Goal: Transaction & Acquisition: Purchase product/service

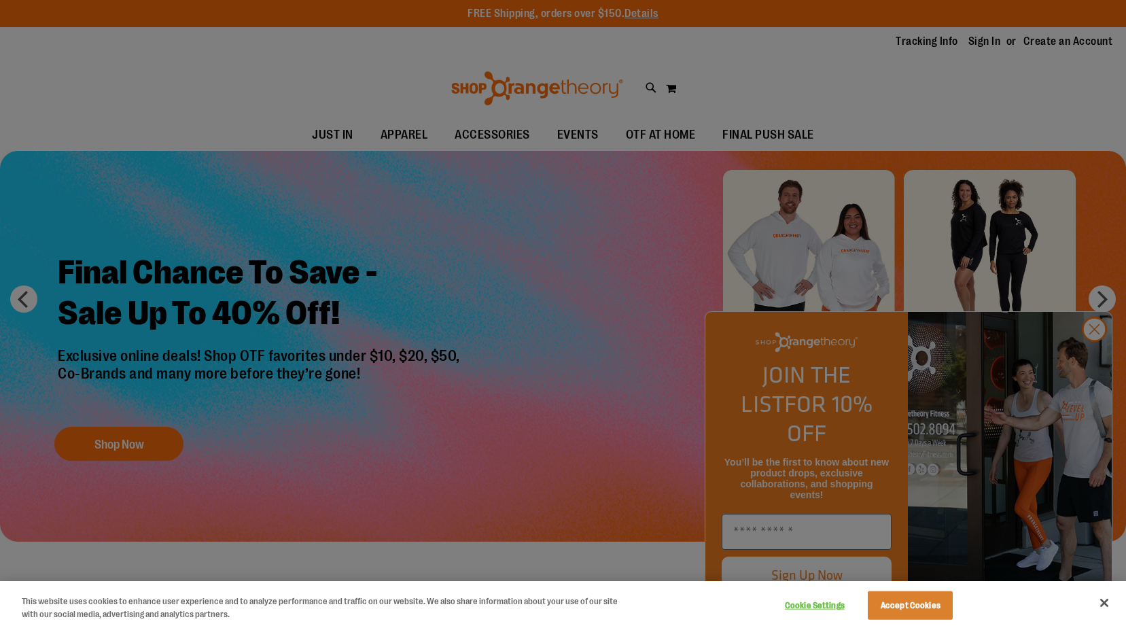
click at [1096, 362] on div at bounding box center [563, 314] width 1126 height 628
click at [1103, 604] on button "Close" at bounding box center [1105, 603] width 30 height 30
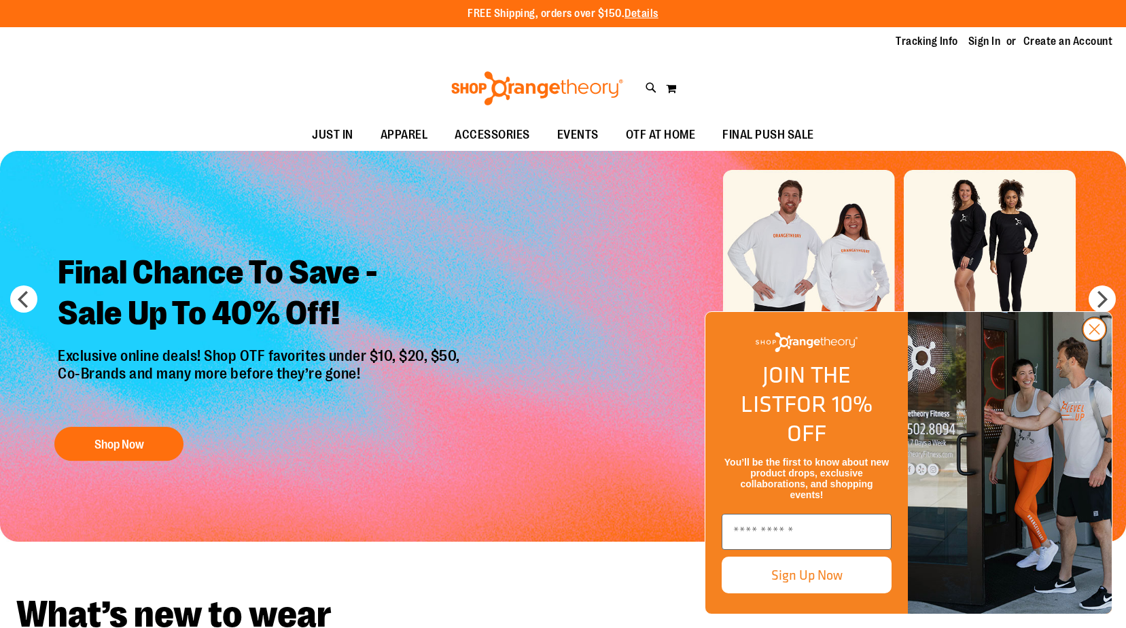
click at [1100, 341] on circle "Close dialog" at bounding box center [1094, 329] width 22 height 22
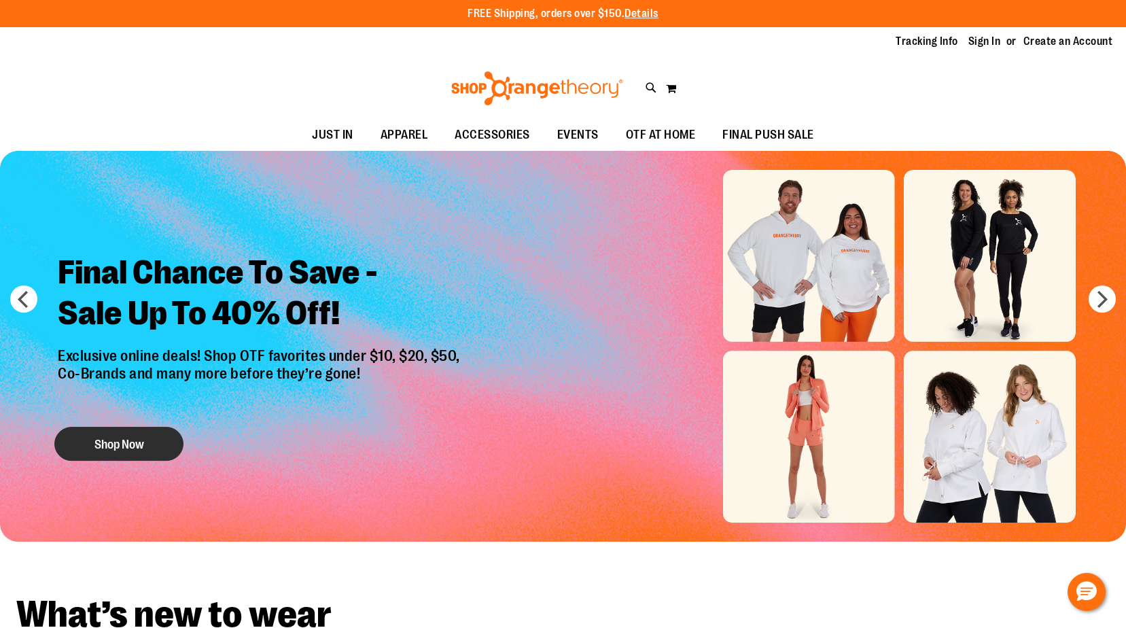
click at [107, 442] on button "Shop Now" at bounding box center [118, 444] width 129 height 34
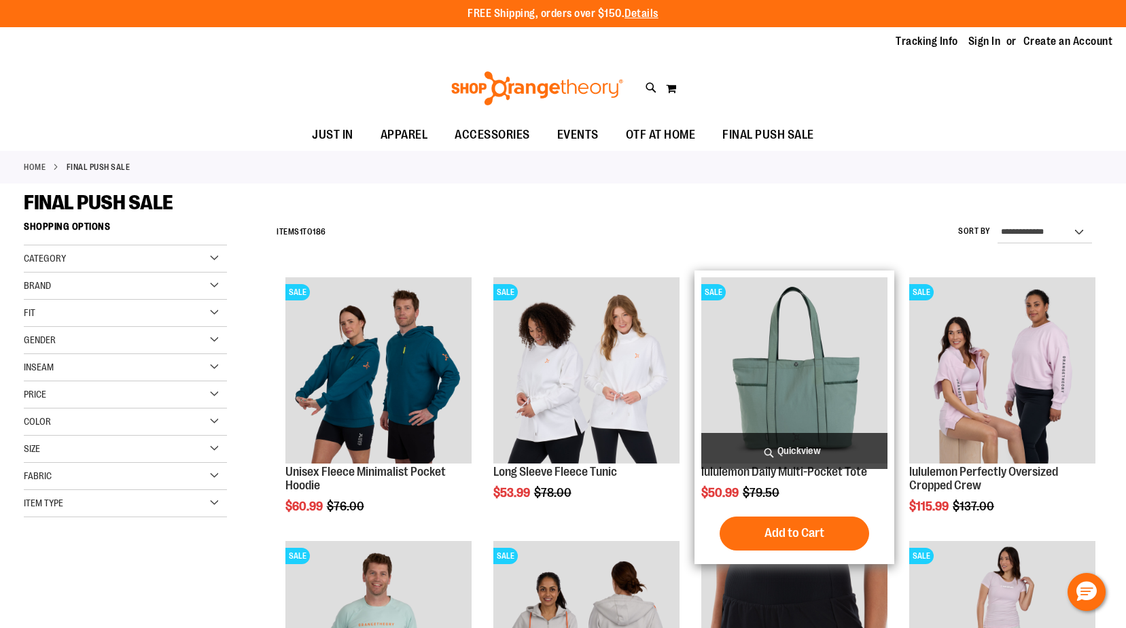
click at [806, 392] on img "product" at bounding box center [794, 370] width 186 height 186
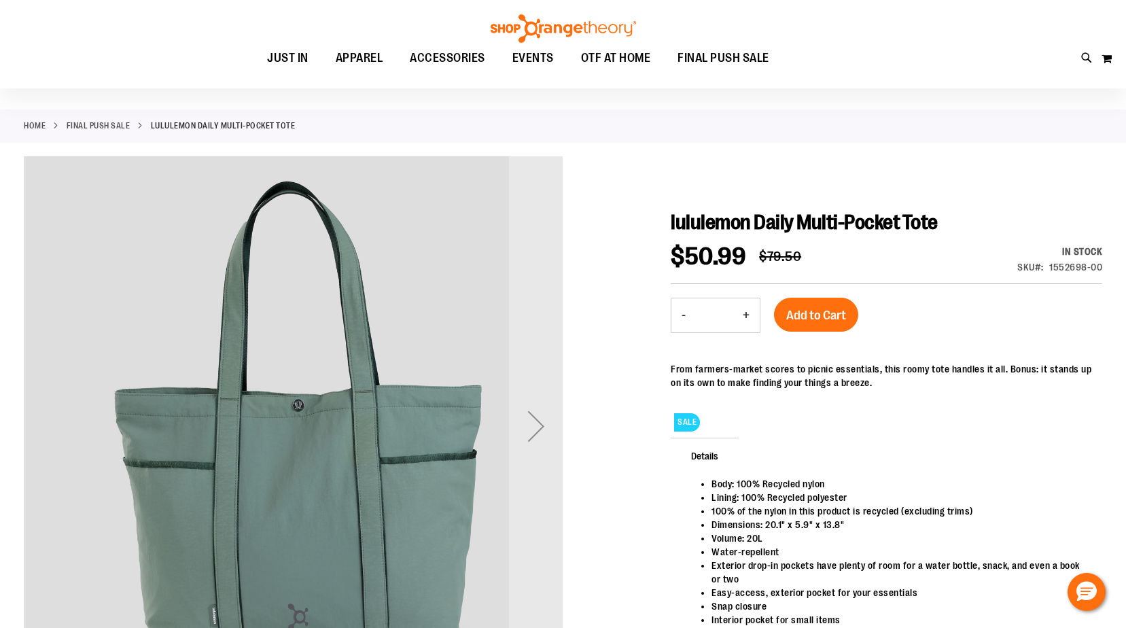
scroll to position [135, 0]
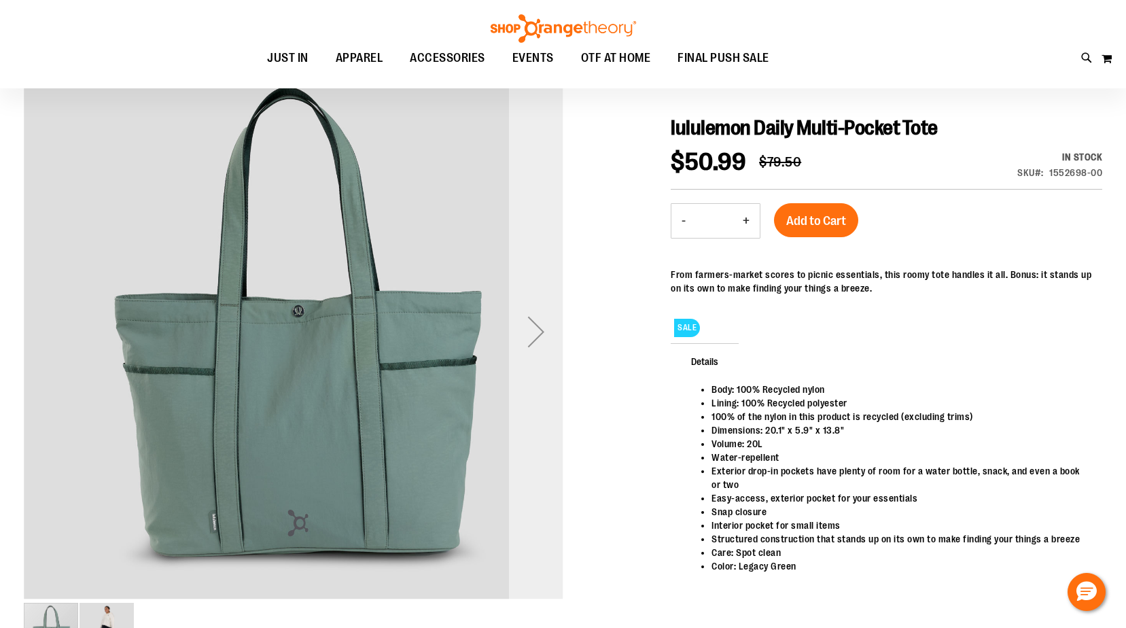
click at [532, 330] on div "Next" at bounding box center [536, 332] width 54 height 54
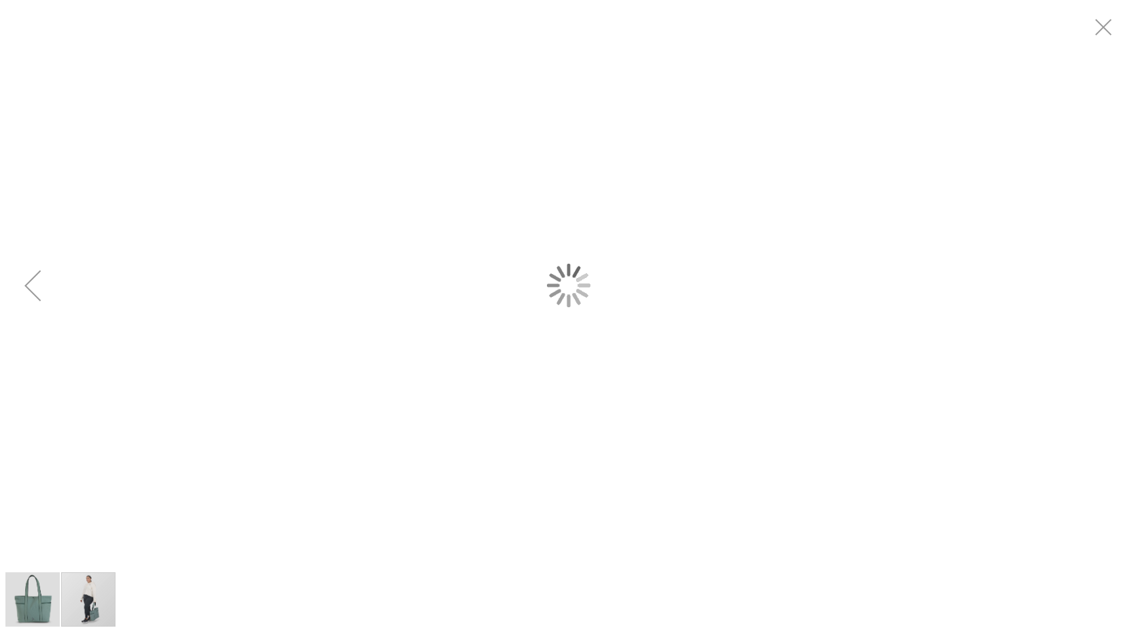
scroll to position [0, 0]
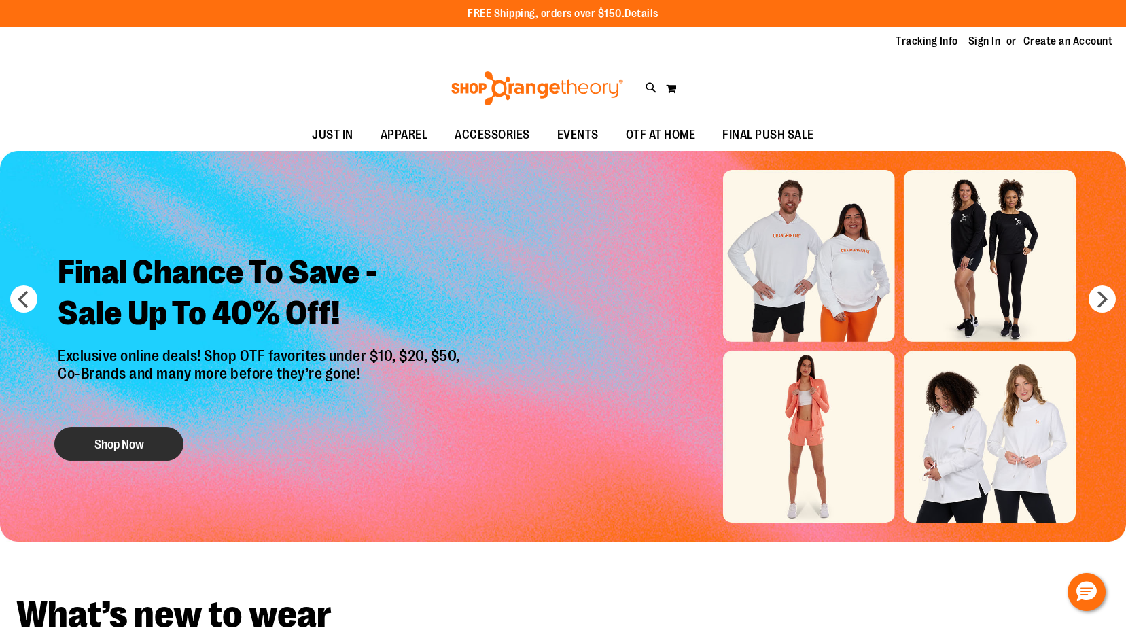
click at [128, 440] on button "Shop Now" at bounding box center [118, 444] width 129 height 34
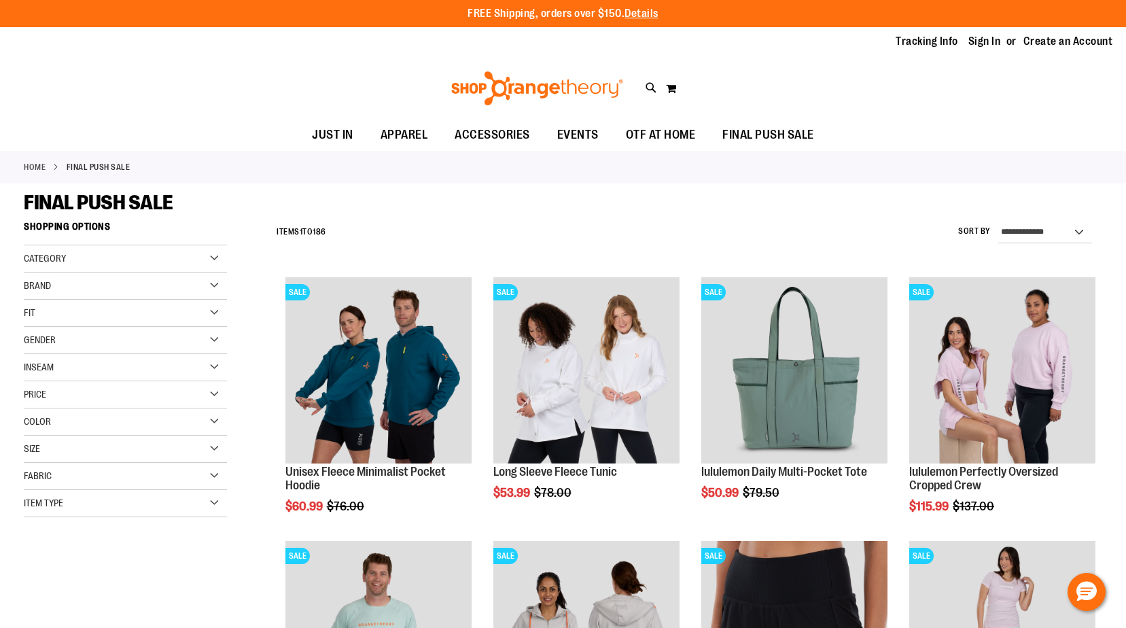
click at [101, 338] on div "Gender" at bounding box center [125, 340] width 203 height 27
click at [67, 381] on link "Women 102 items" at bounding box center [117, 382] width 195 height 14
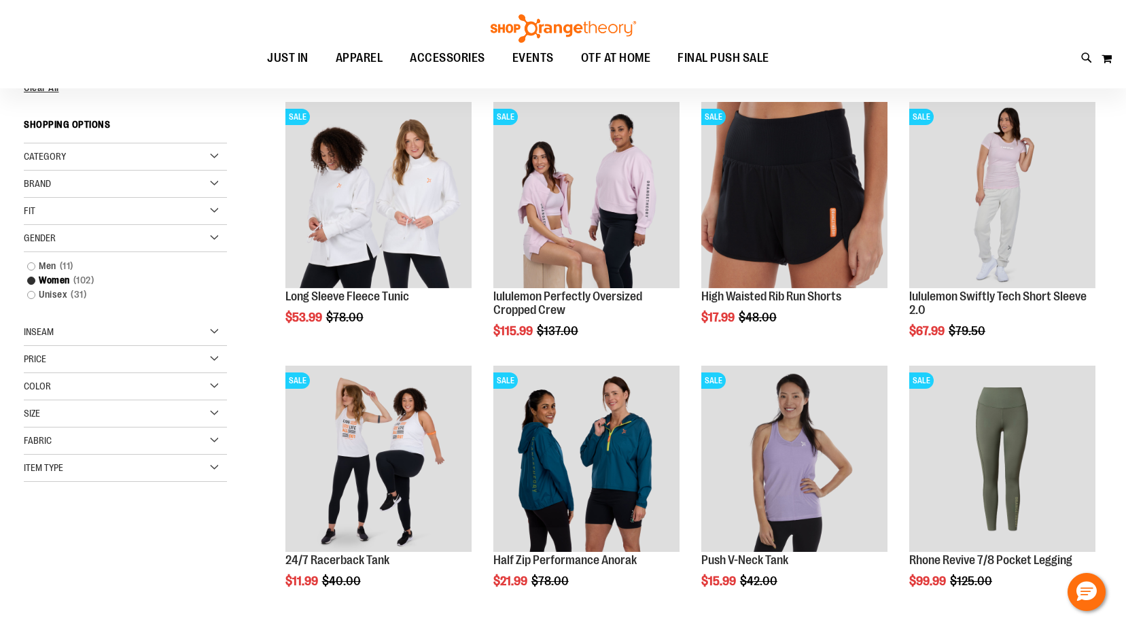
scroll to position [79, 0]
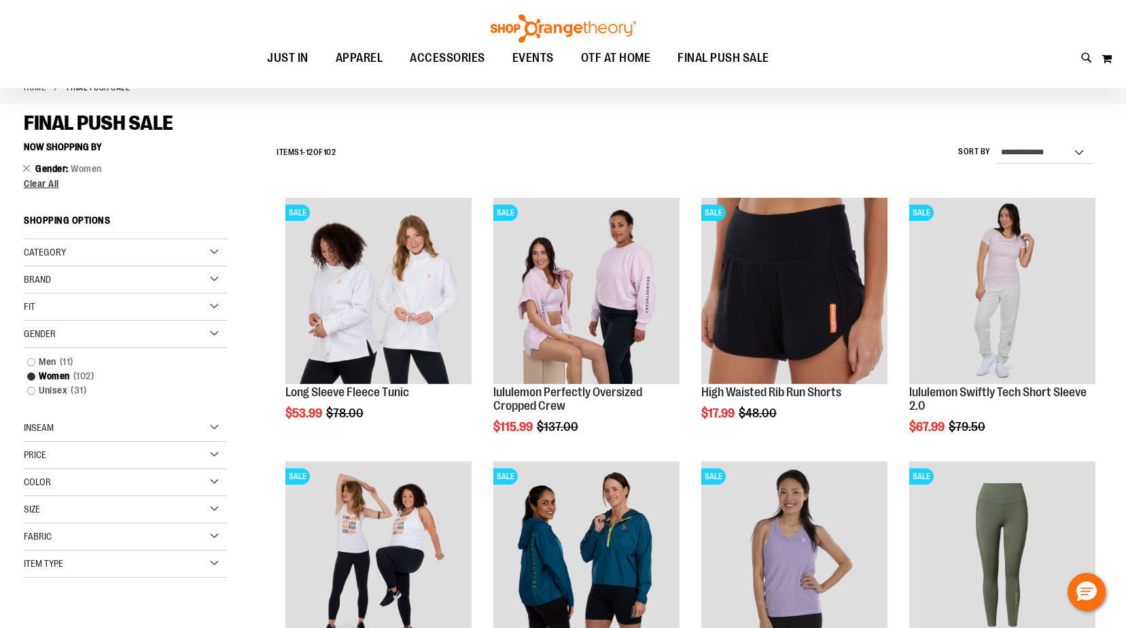
click at [82, 504] on div "Size" at bounding box center [125, 509] width 203 height 27
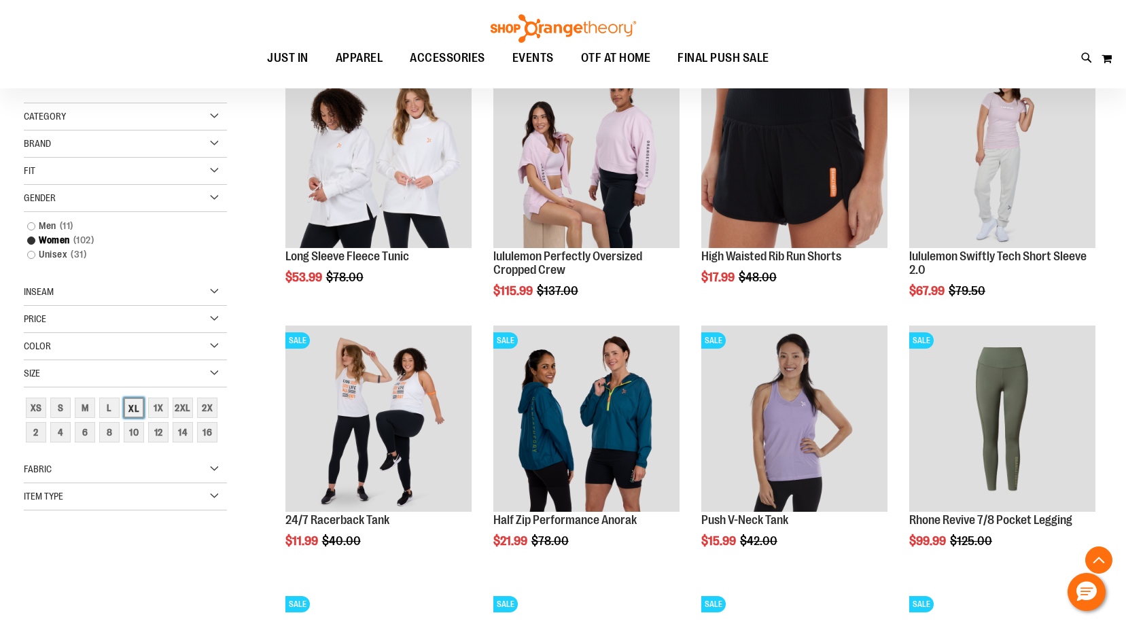
click at [137, 409] on div "XL" at bounding box center [134, 408] width 20 height 20
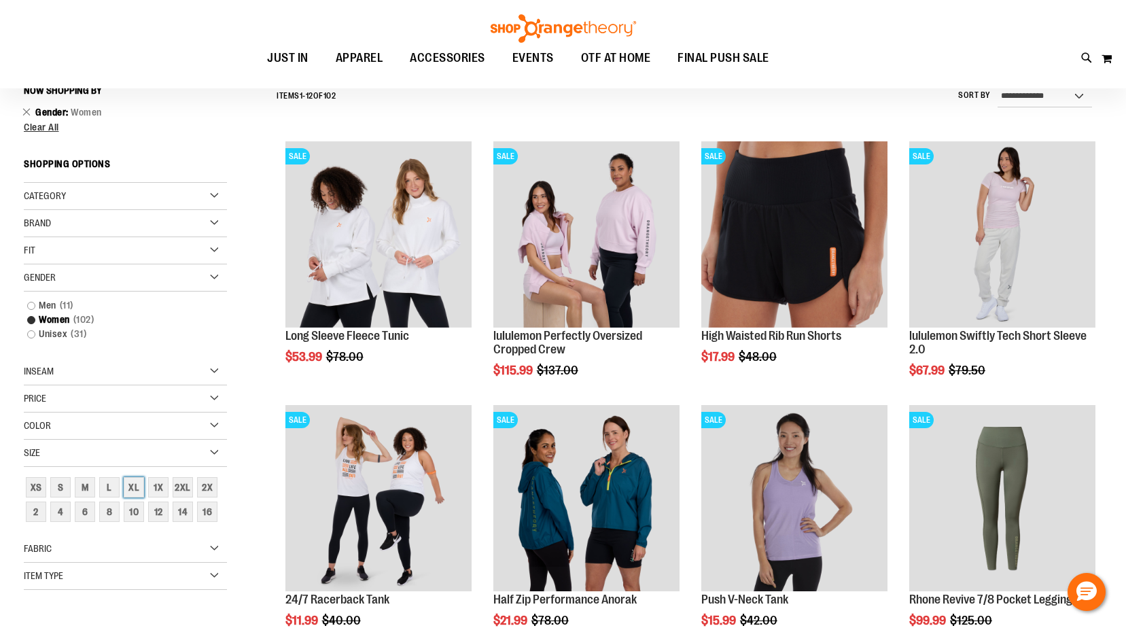
scroll to position [126, 0]
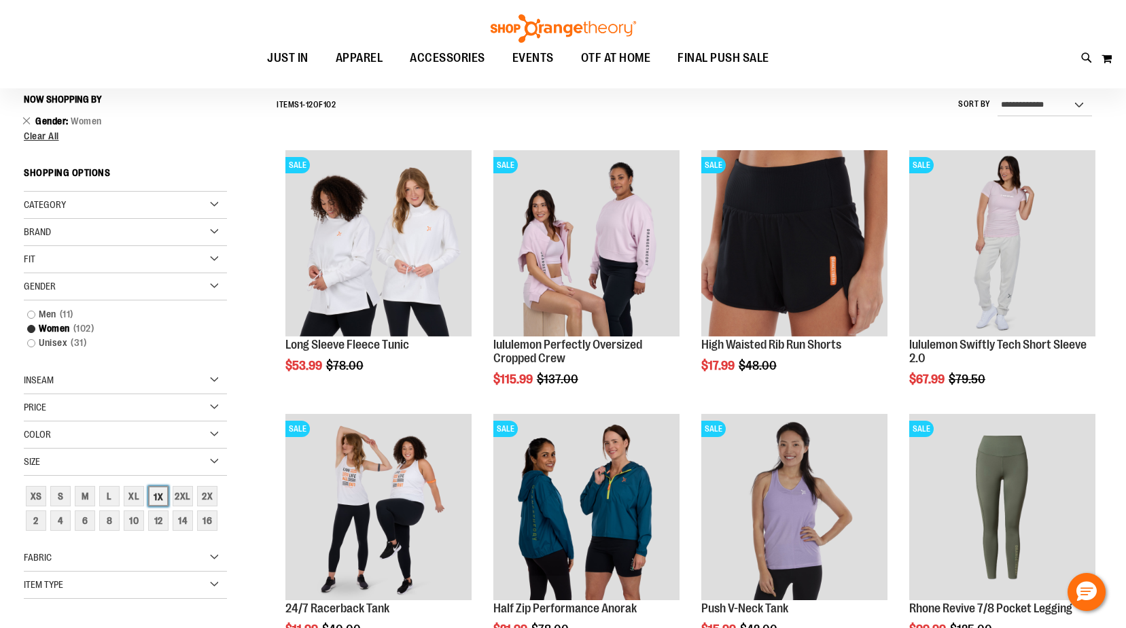
click at [160, 498] on div "1X" at bounding box center [158, 496] width 20 height 20
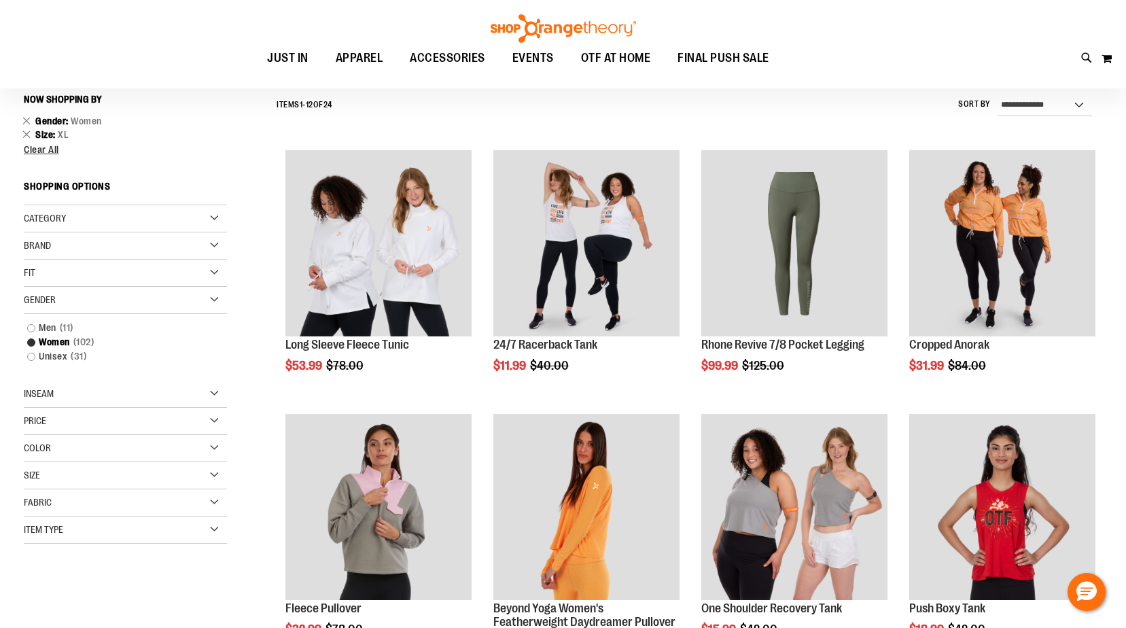
click at [133, 497] on div "Fabric" at bounding box center [125, 502] width 203 height 27
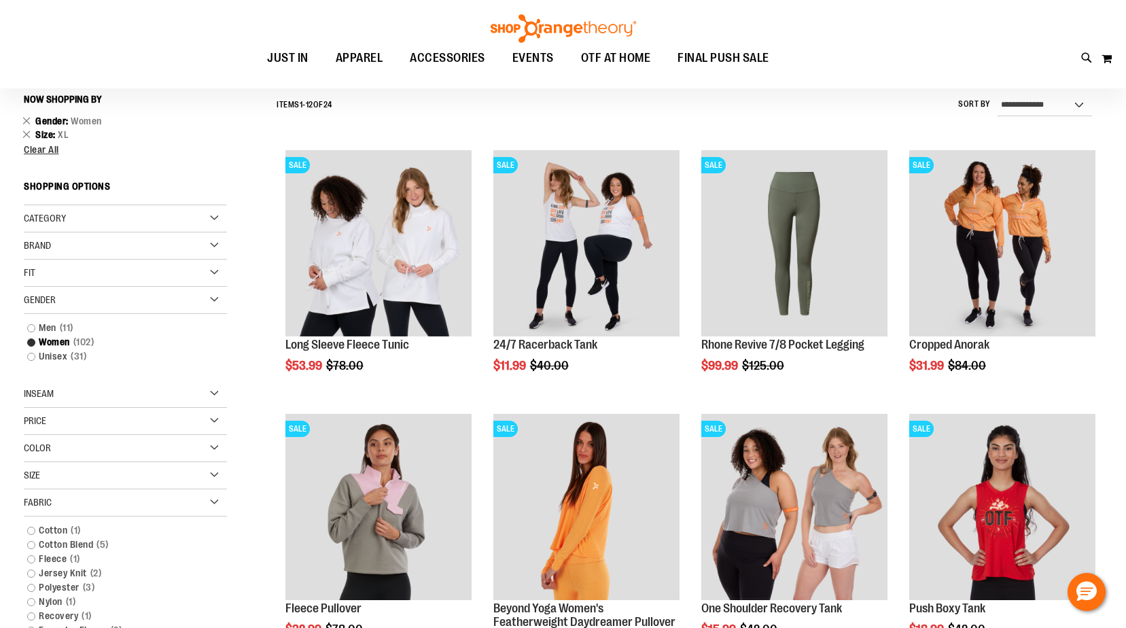
scroll to position [194, 0]
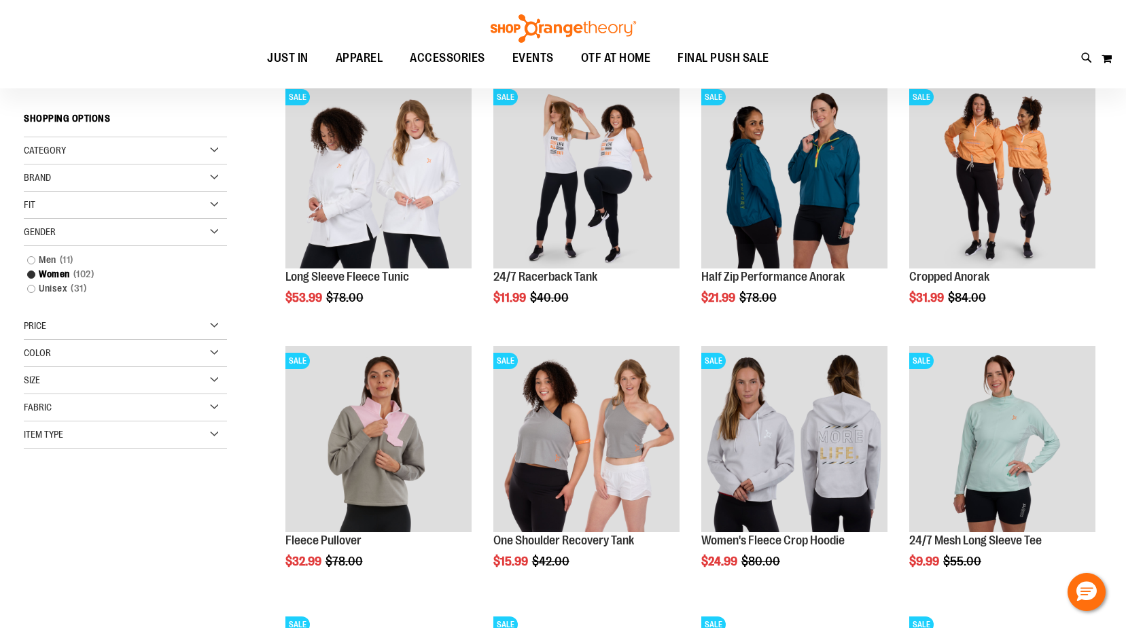
click at [110, 383] on div "Size" at bounding box center [125, 380] width 203 height 27
click at [132, 409] on div "XL" at bounding box center [134, 414] width 20 height 20
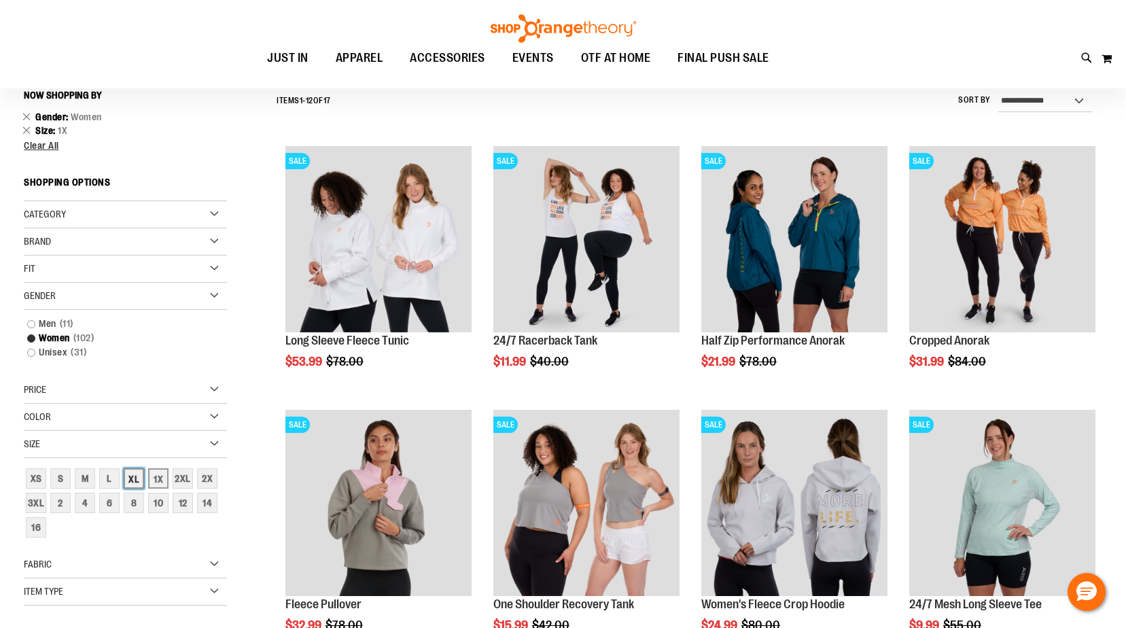
scroll to position [126, 0]
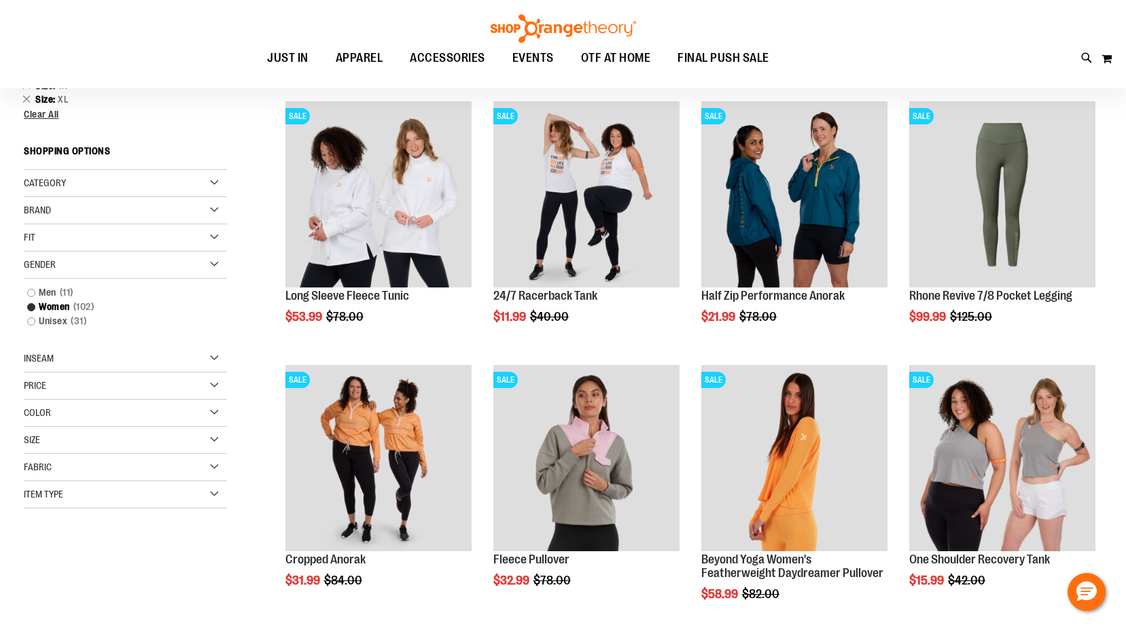
scroll to position [194, 0]
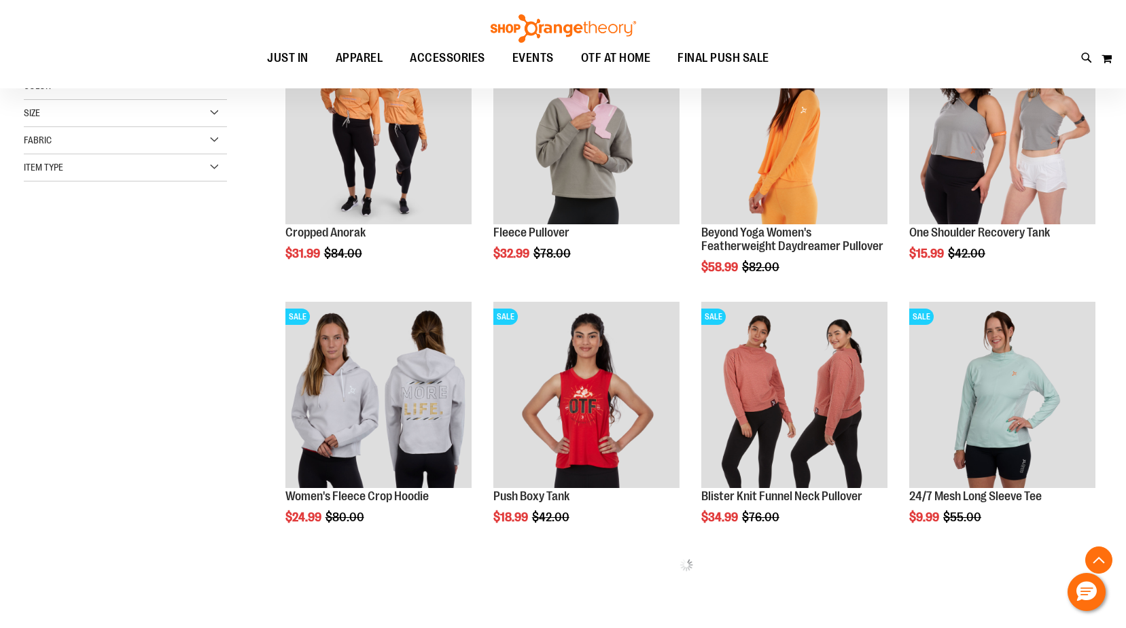
scroll to position [462, 0]
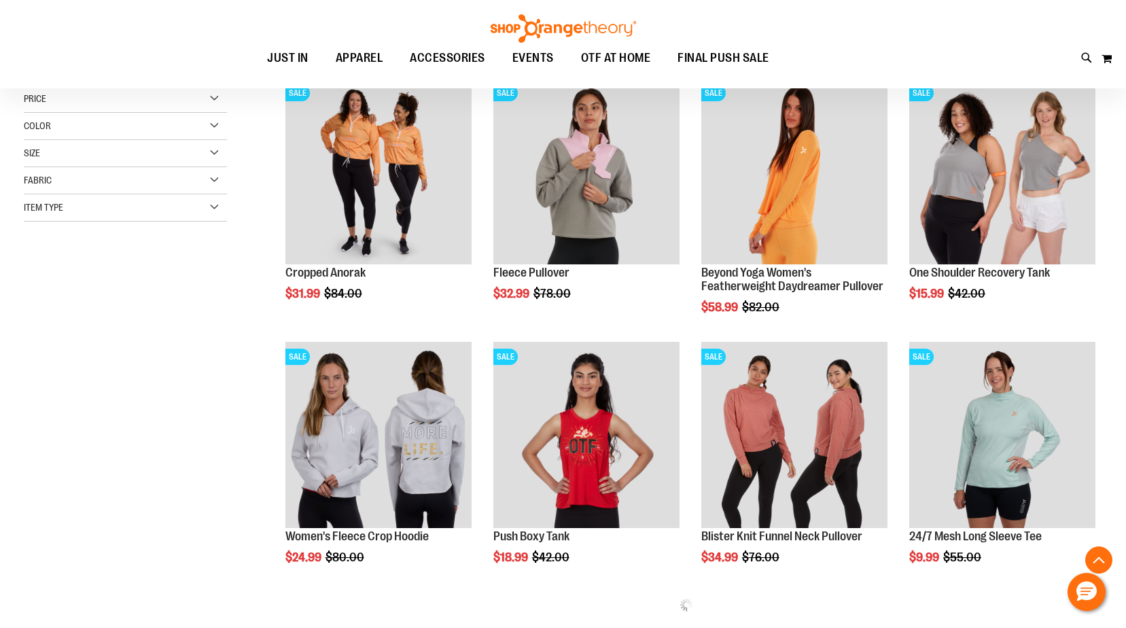
click at [209, 481] on div "**********" at bounding box center [563, 222] width 1079 height 941
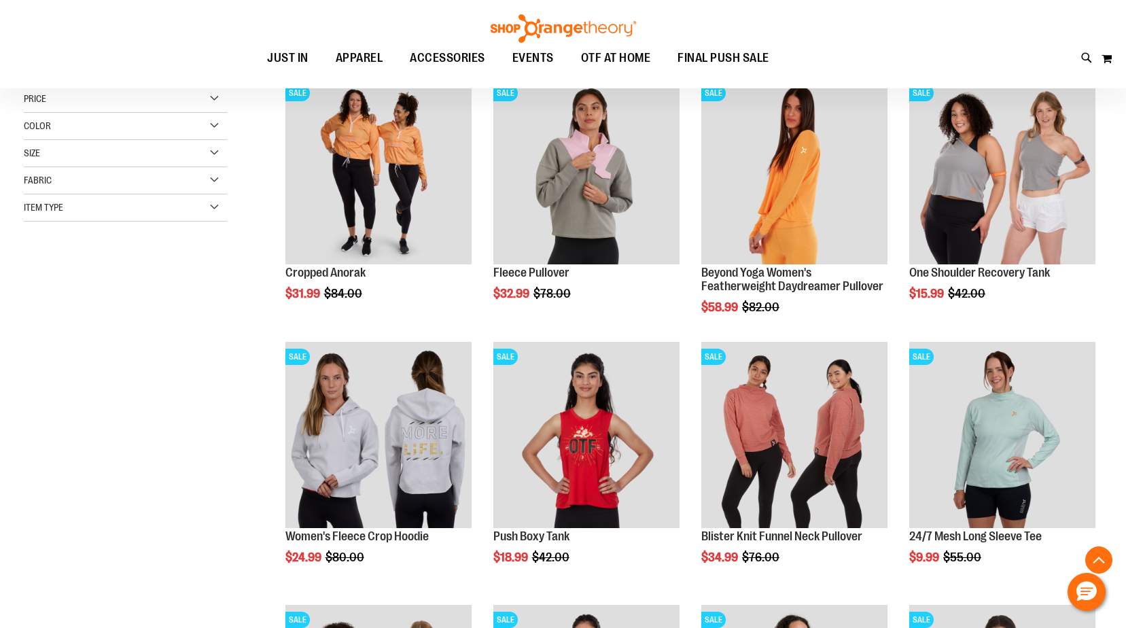
scroll to position [734, 0]
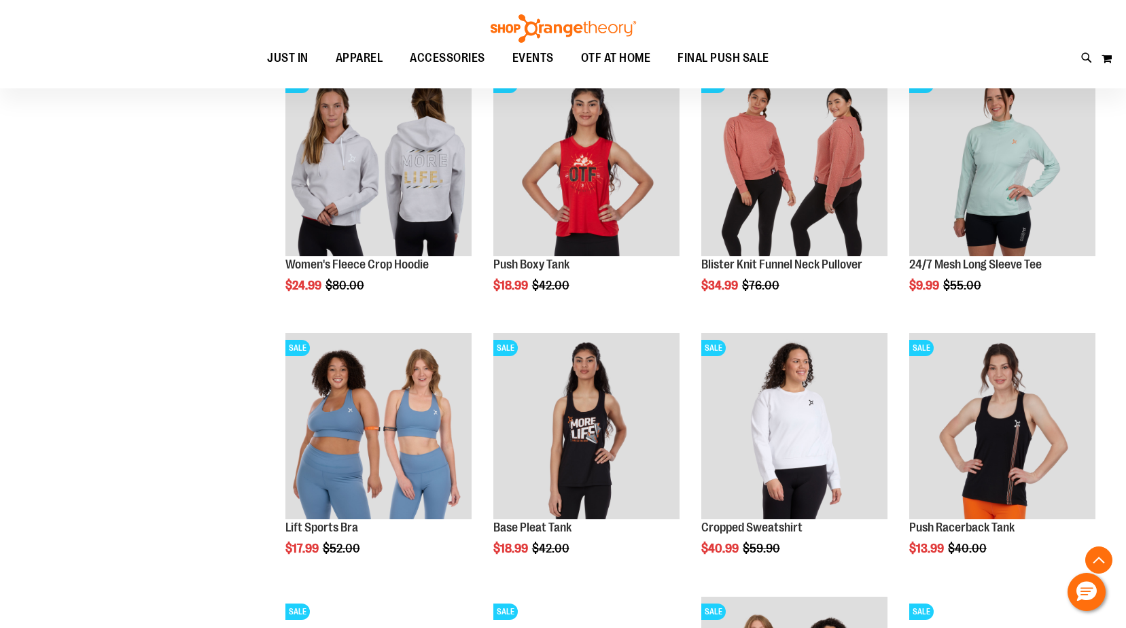
click at [207, 459] on div "**********" at bounding box center [563, 339] width 1079 height 1718
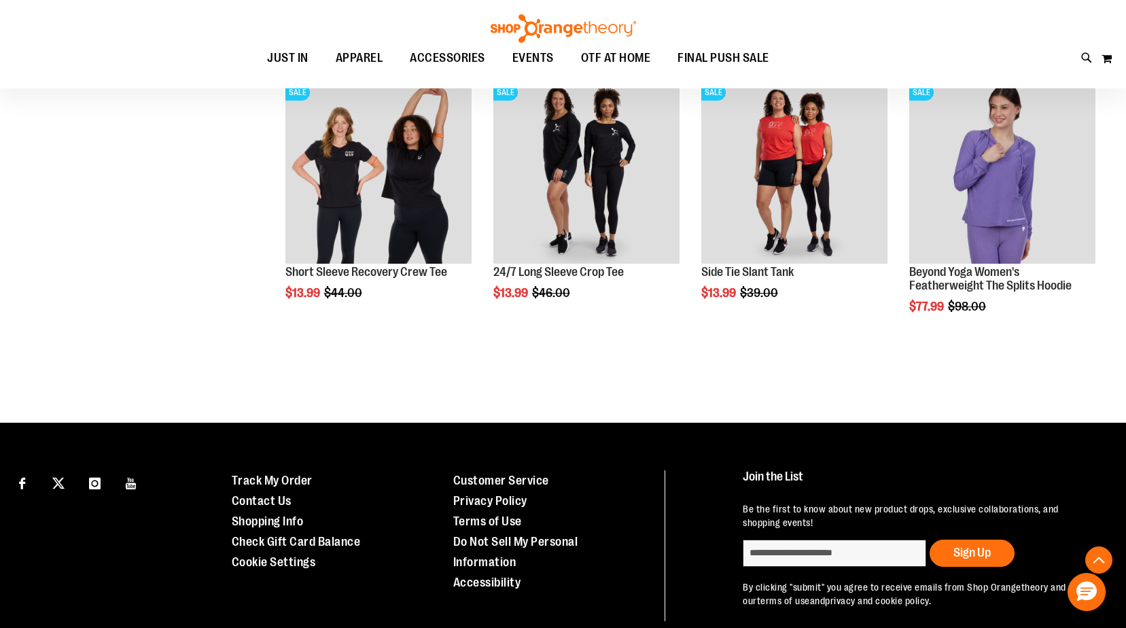
scroll to position [2026, 0]
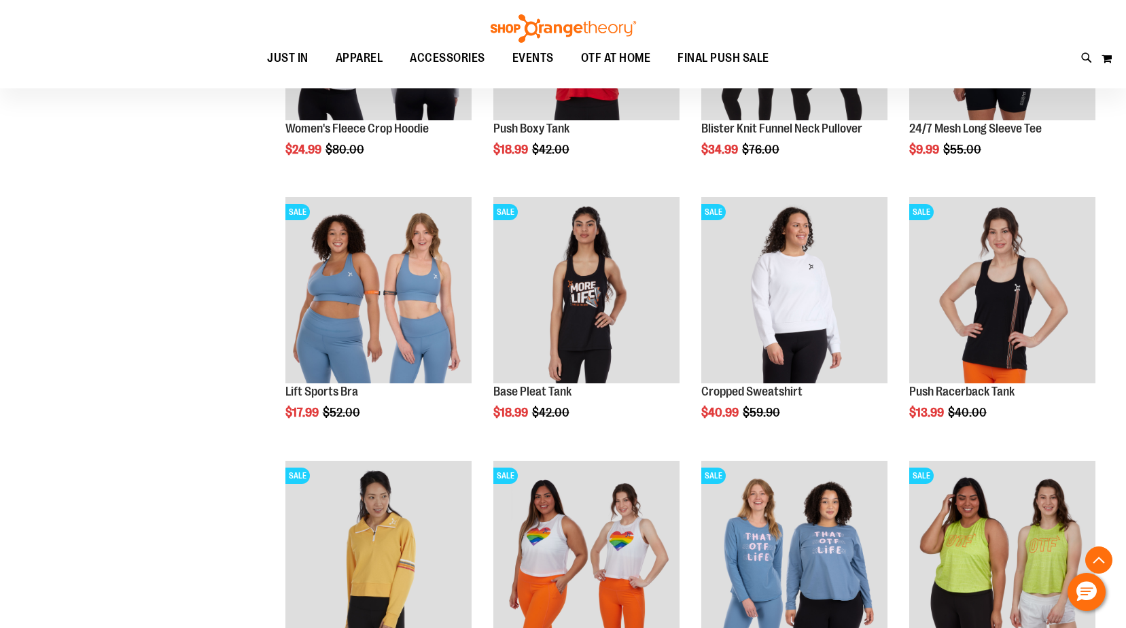
scroll to position [258, 0]
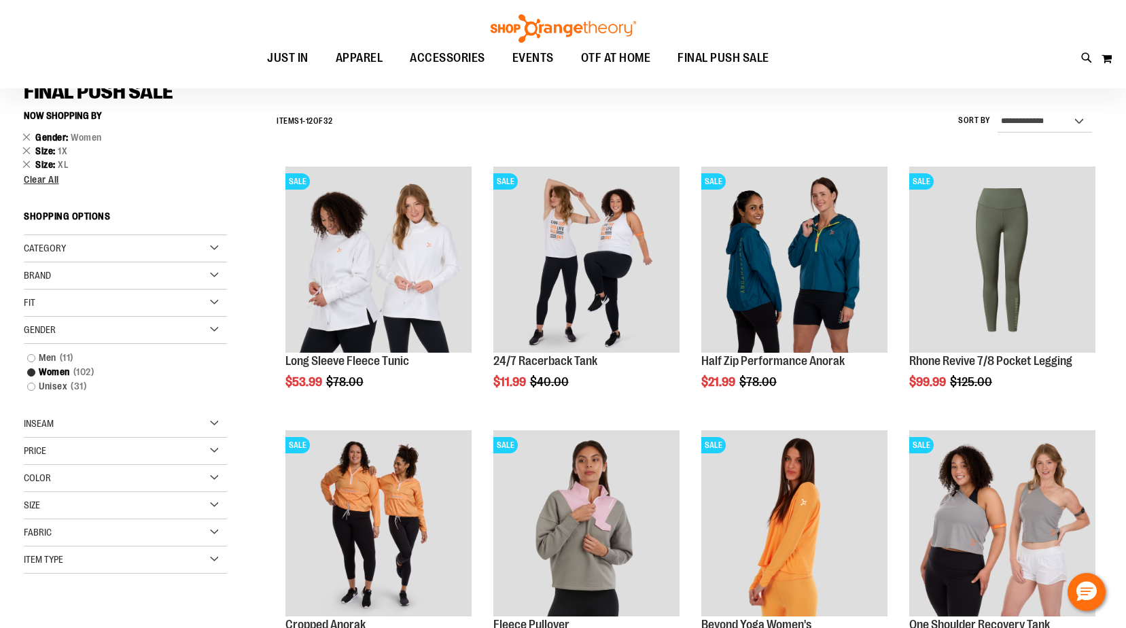
scroll to position [135, 0]
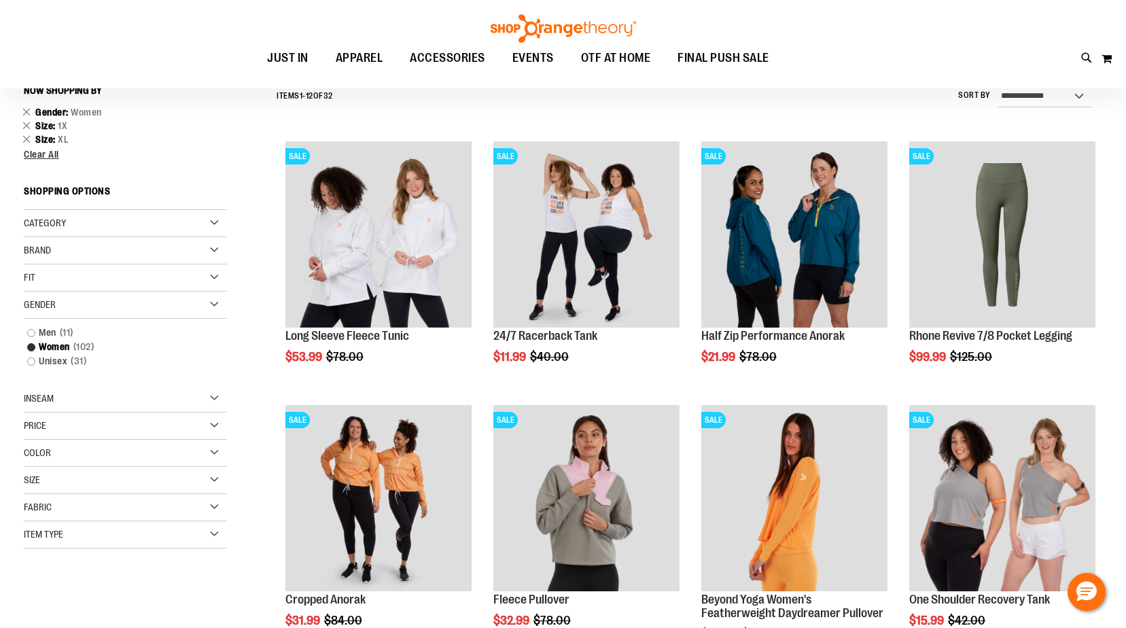
click at [34, 483] on span "Size" at bounding box center [32, 479] width 16 height 11
click at [167, 511] on div "1X" at bounding box center [158, 514] width 20 height 20
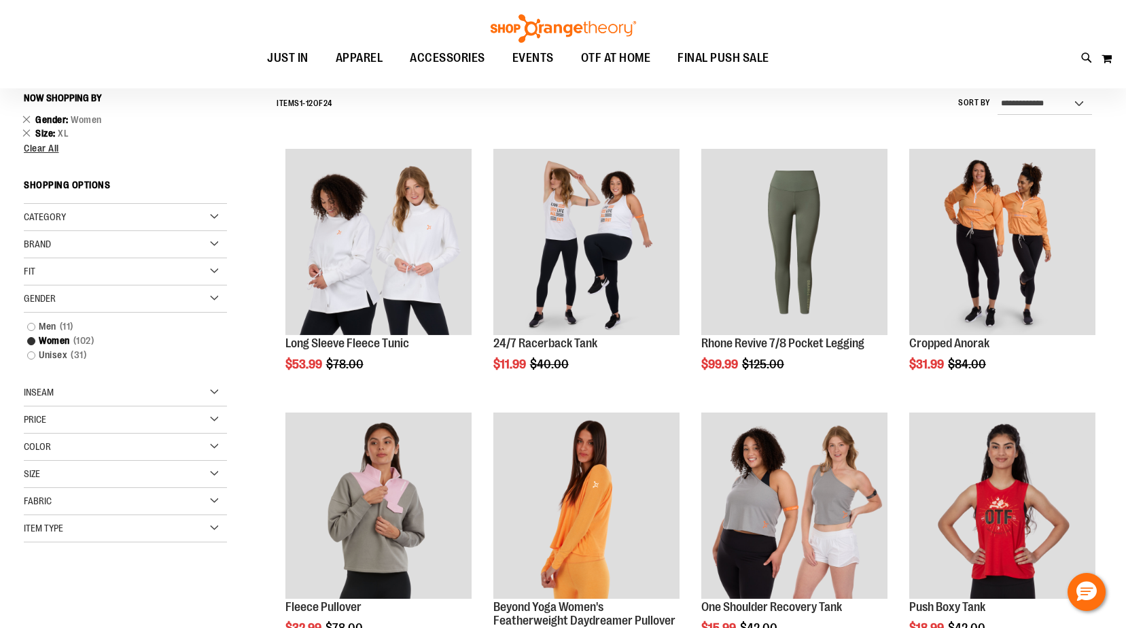
scroll to position [126, 0]
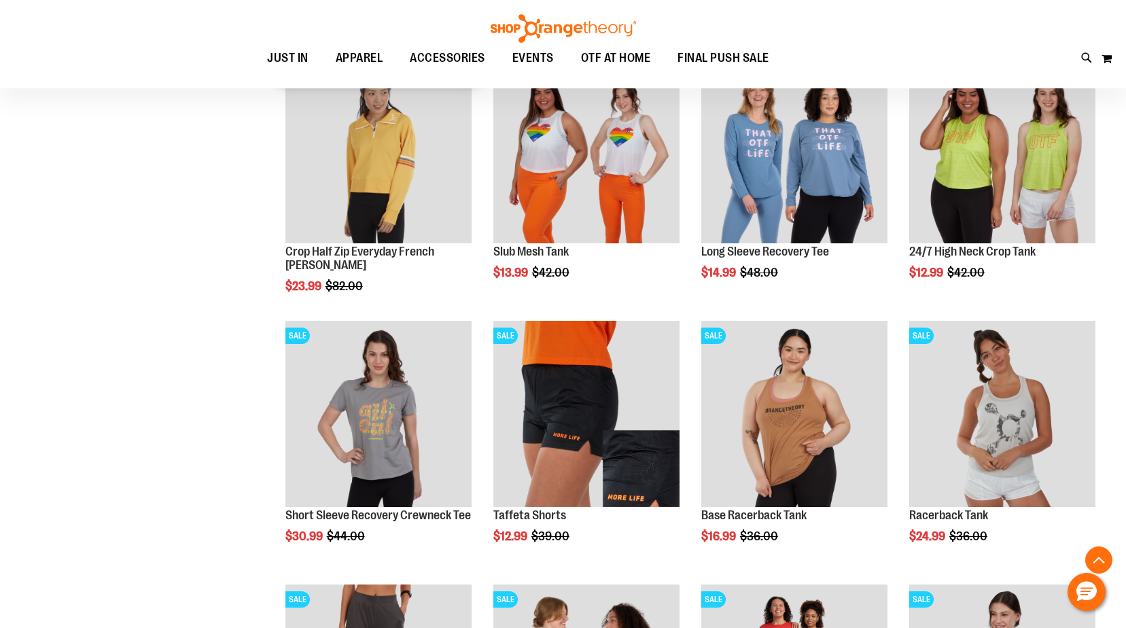
scroll to position [1350, 0]
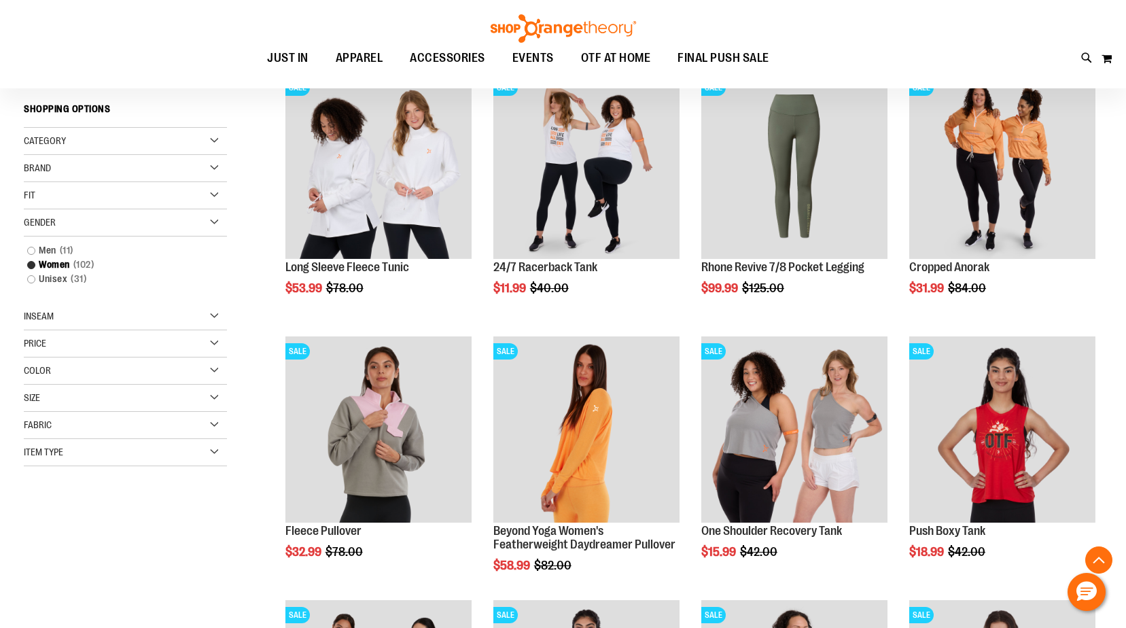
scroll to position [476, 0]
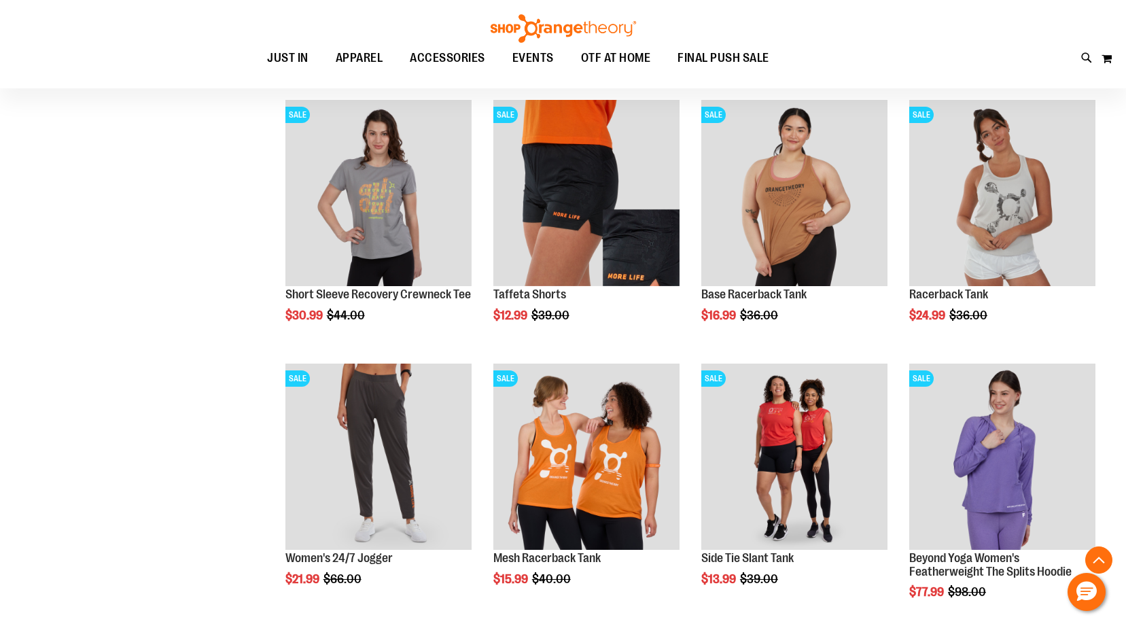
scroll to position [1223, 0]
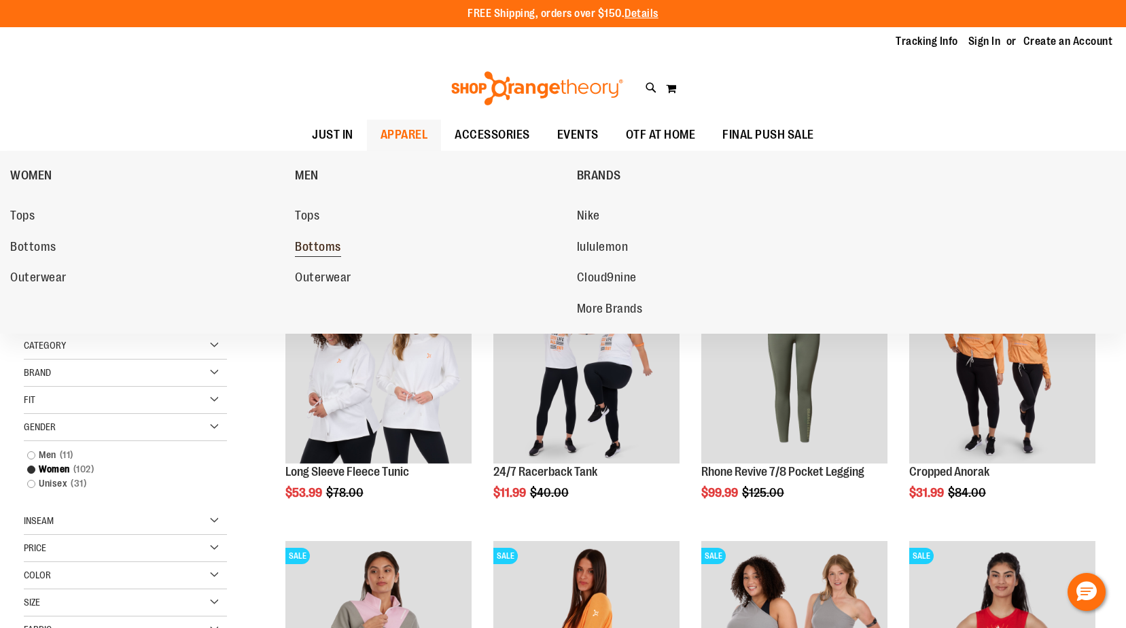
click at [317, 246] on span "Bottoms" at bounding box center [318, 248] width 46 height 17
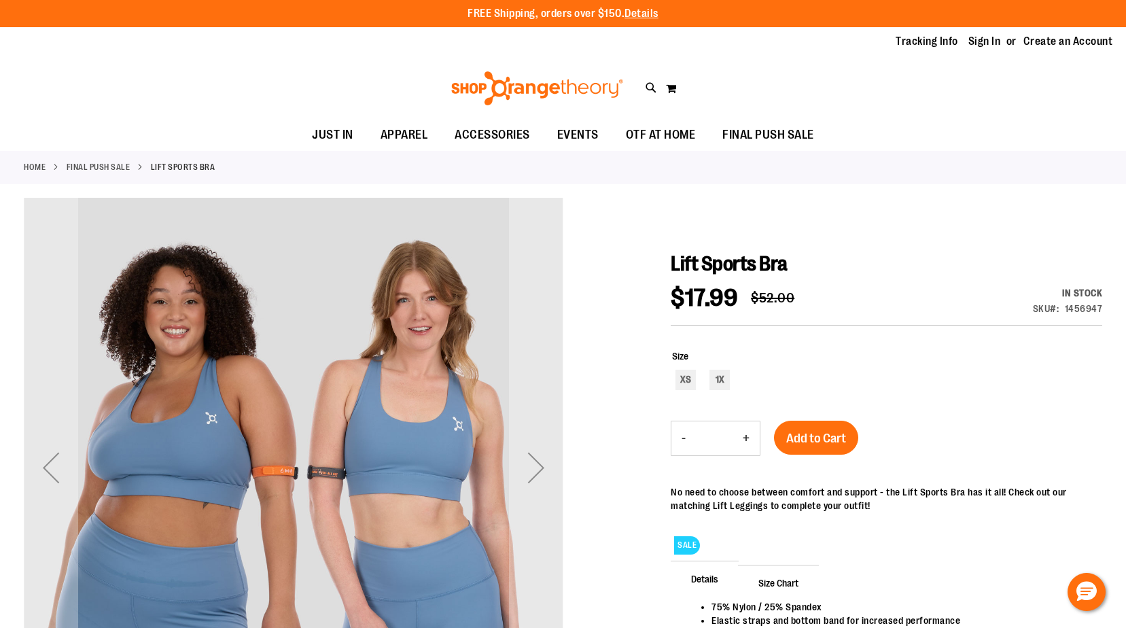
scroll to position [67, 0]
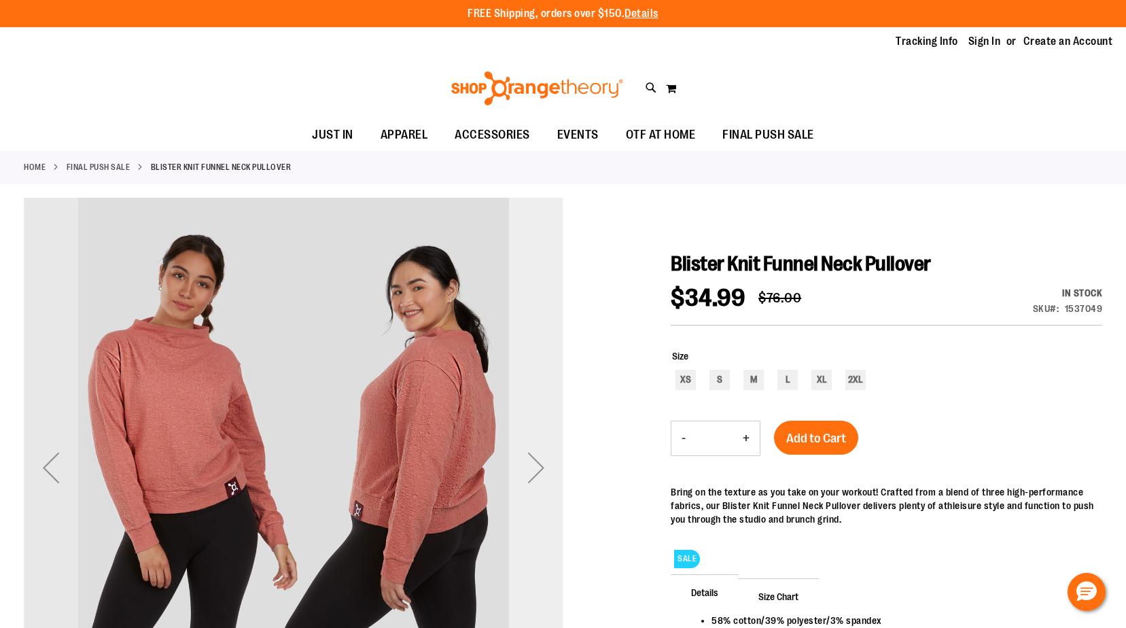
click at [537, 478] on div "Next" at bounding box center [536, 467] width 54 height 54
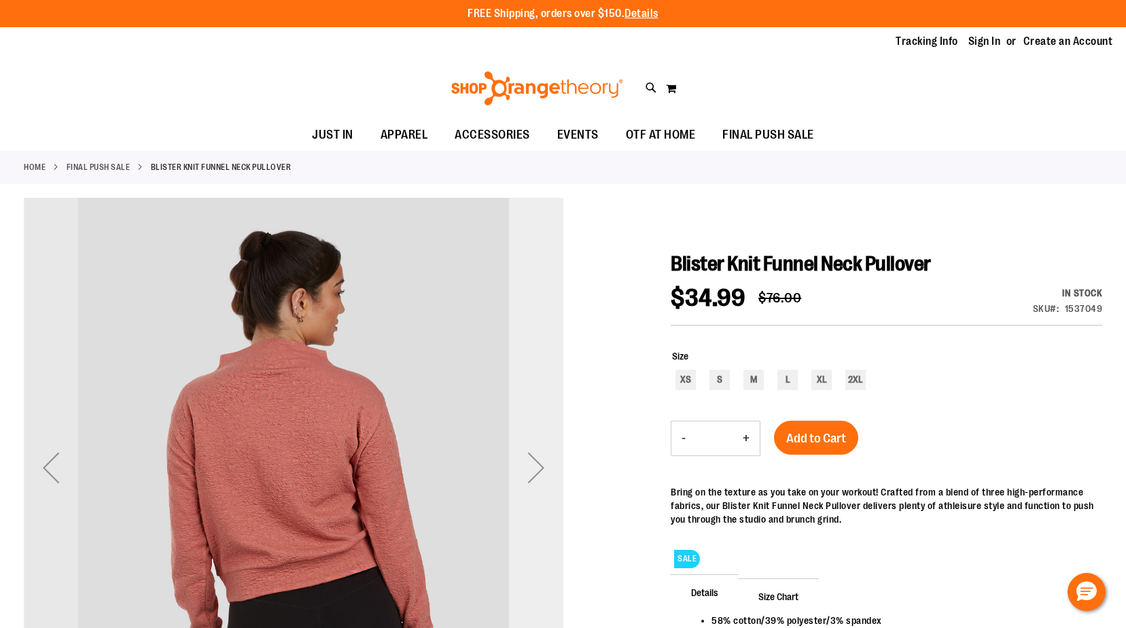
click at [537, 478] on div "Next" at bounding box center [536, 467] width 54 height 54
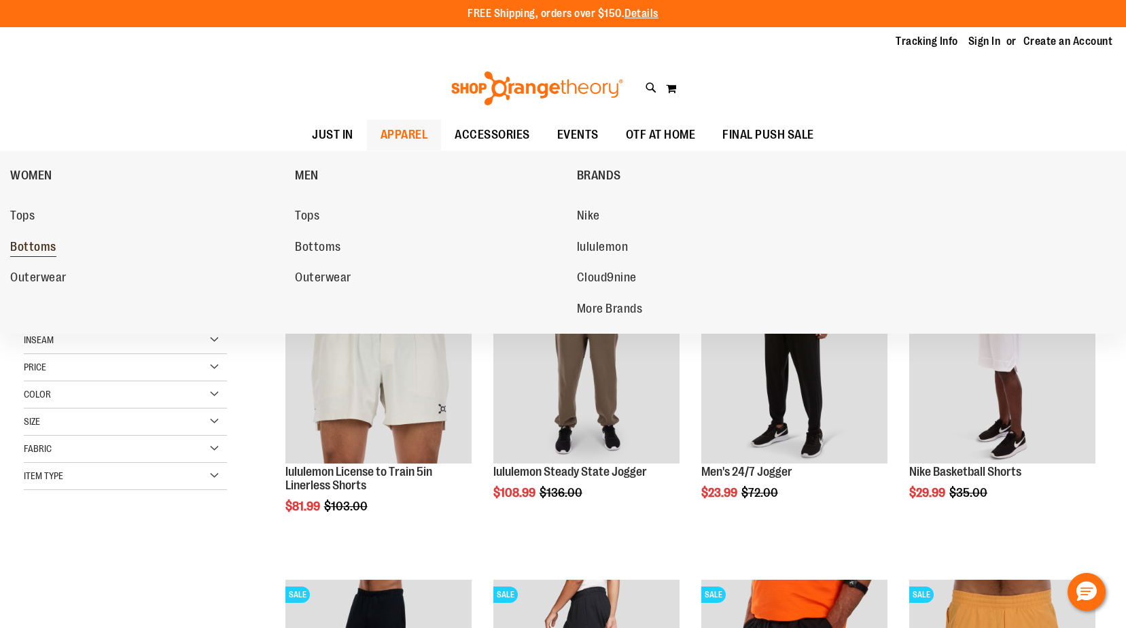
click at [53, 246] on span "Bottoms" at bounding box center [33, 248] width 46 height 17
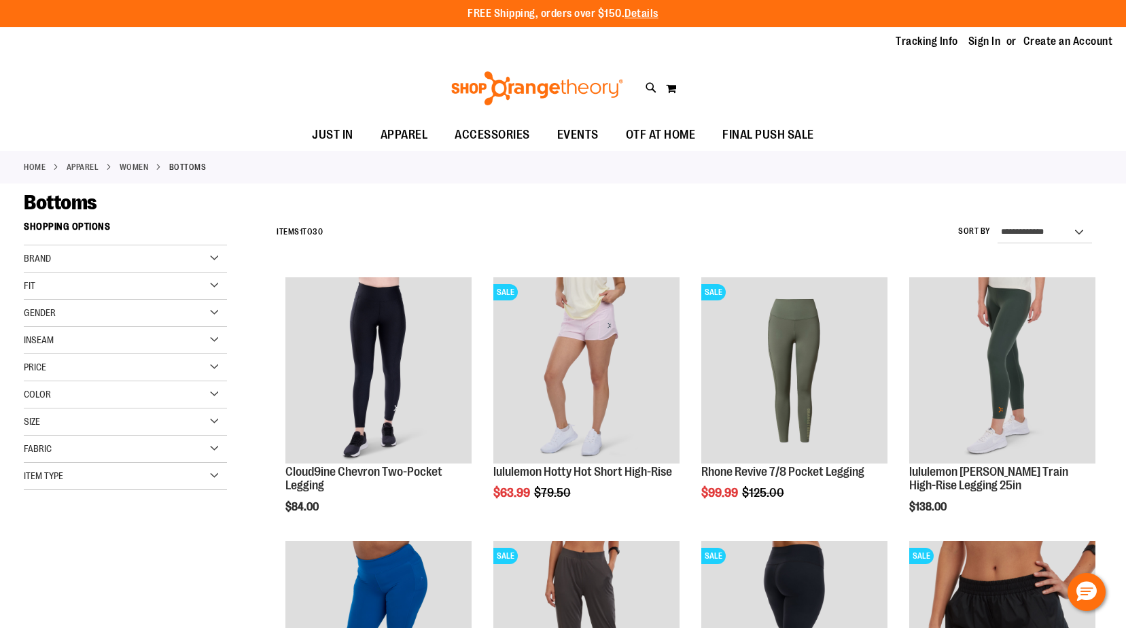
click at [242, 314] on div "Filter Shop By Shopping Options Brand Nike [GEOGRAPHIC_DATA]" at bounding box center [136, 366] width 225 height 302
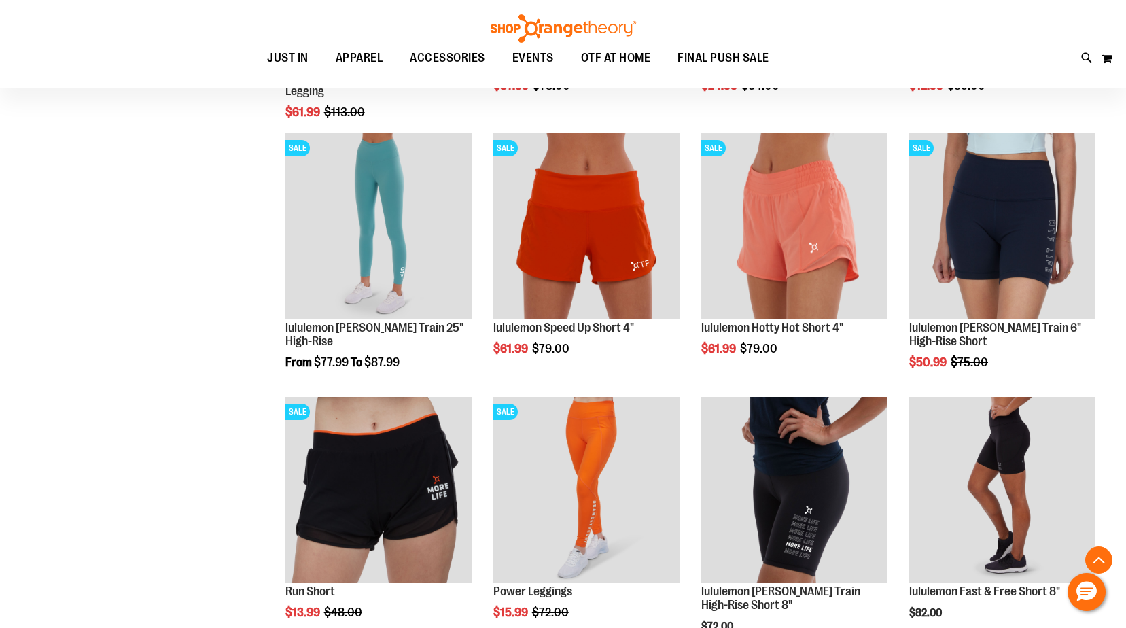
scroll to position [938, 0]
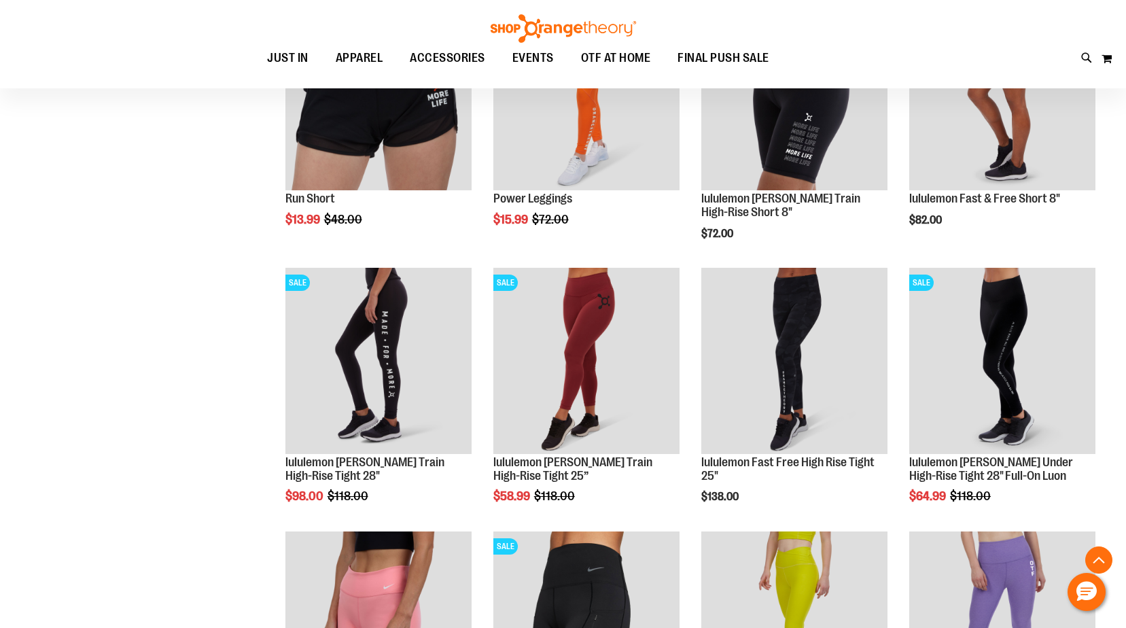
scroll to position [1550, 0]
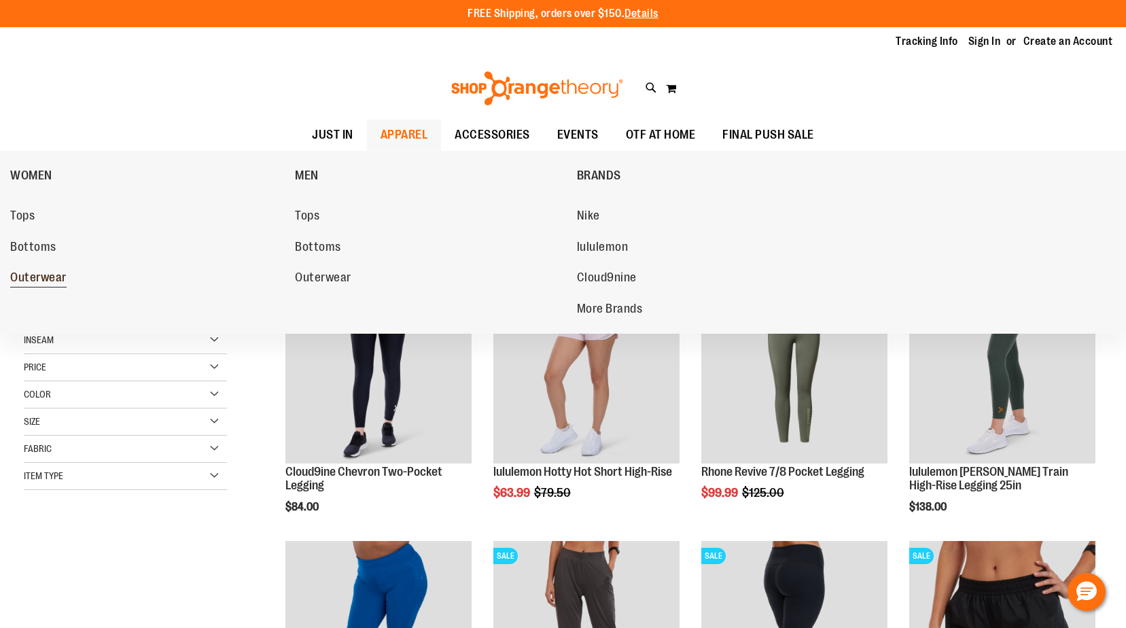
click at [28, 277] on span "Outerwear" at bounding box center [38, 279] width 56 height 17
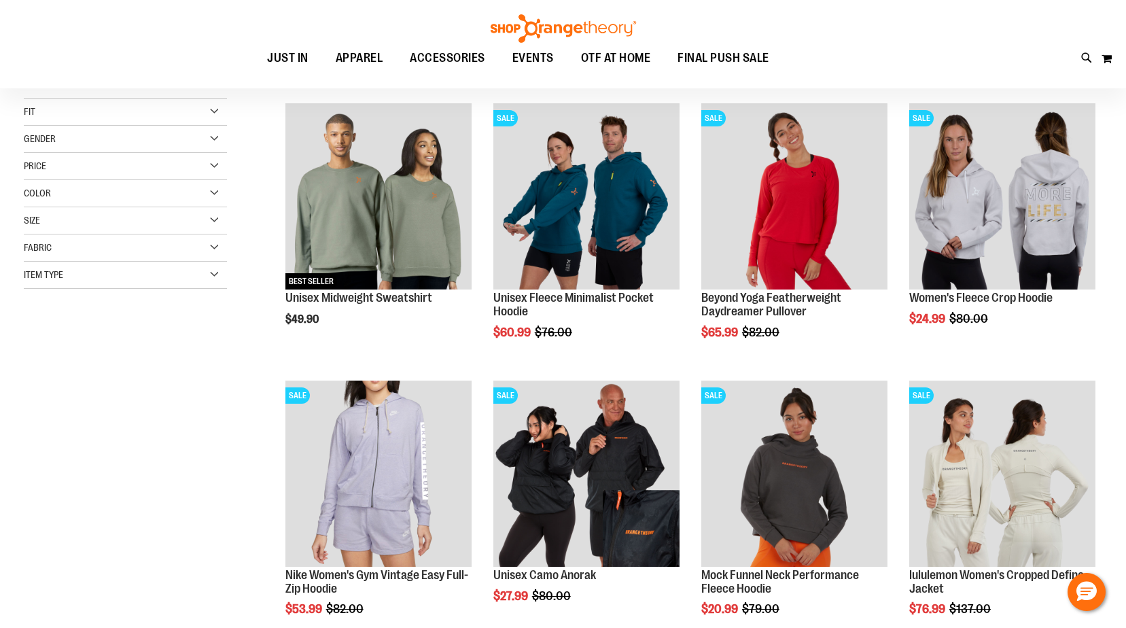
scroll to position [203, 0]
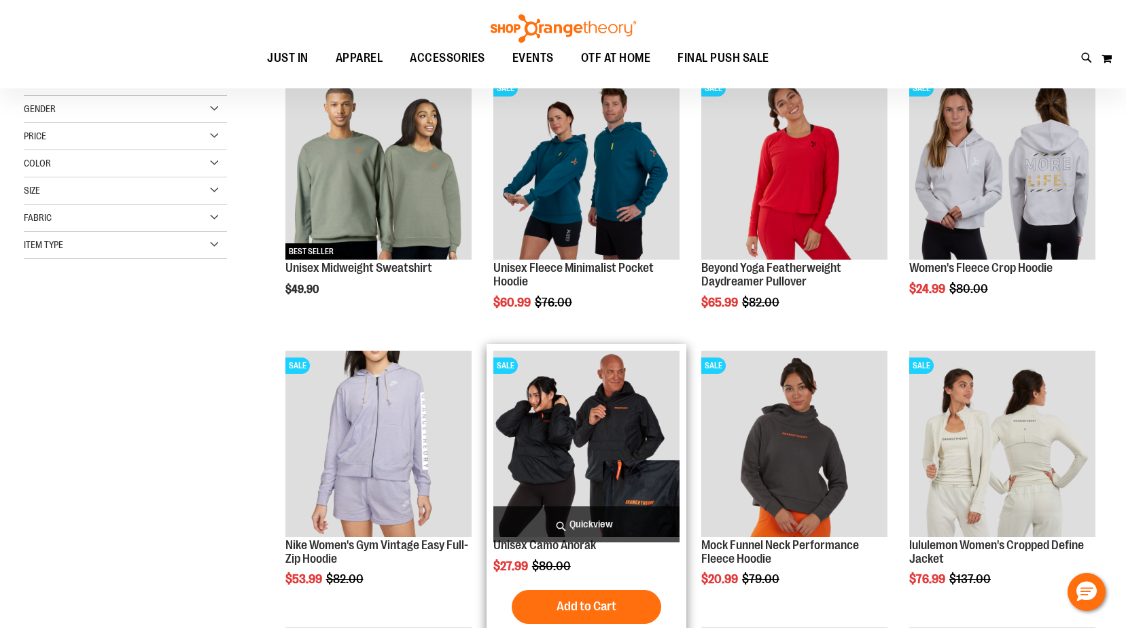
click at [582, 444] on img "product" at bounding box center [586, 444] width 186 height 186
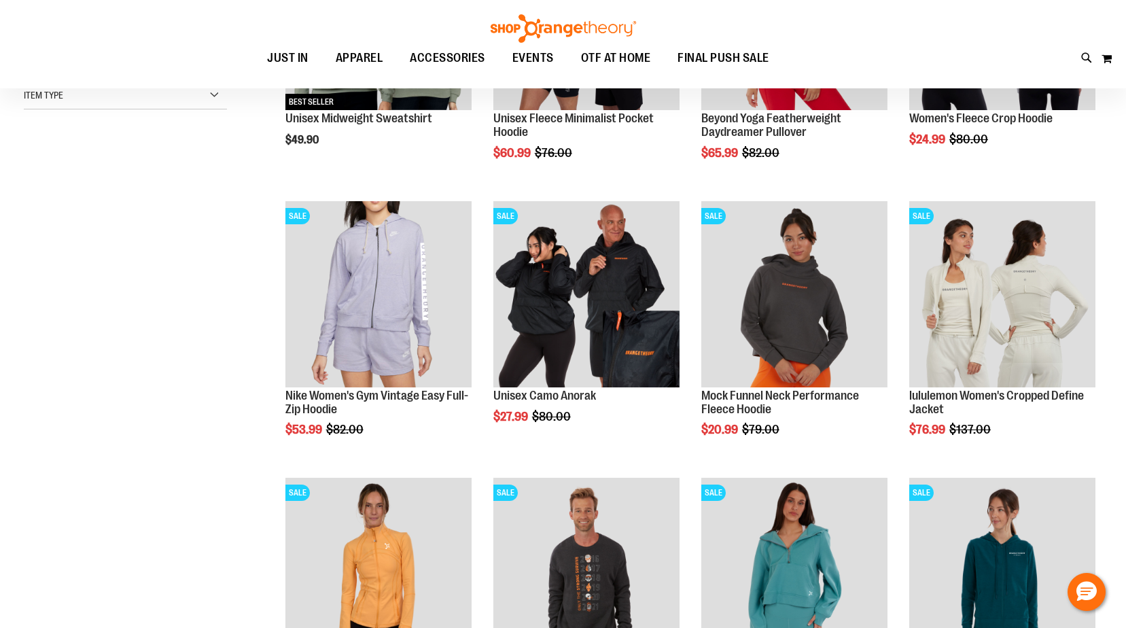
scroll to position [52, 0]
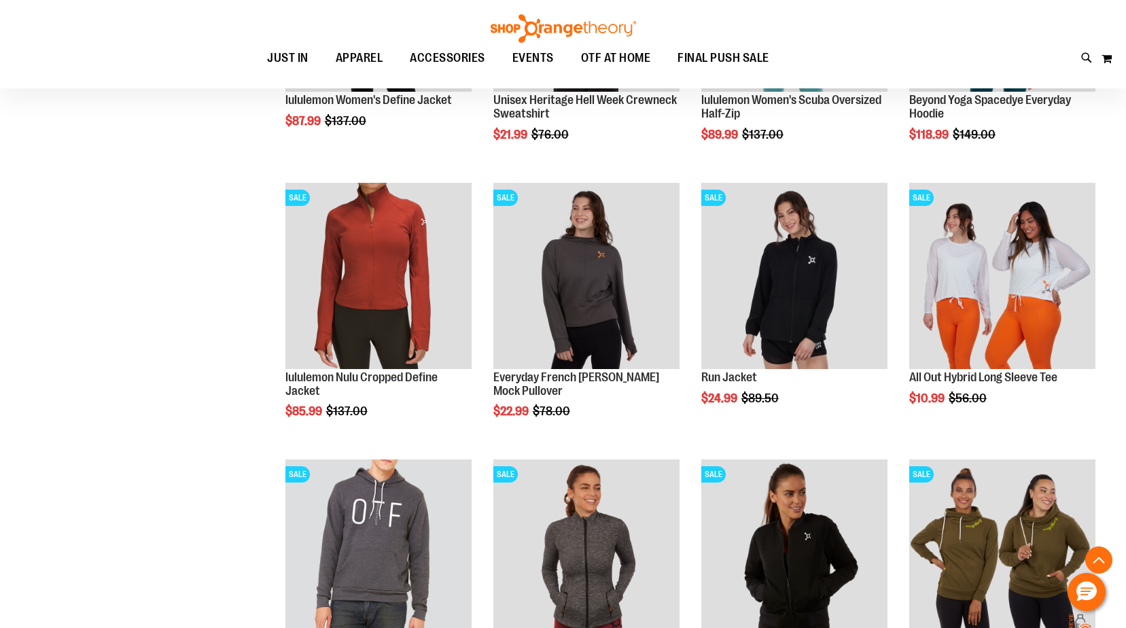
scroll to position [1004, 0]
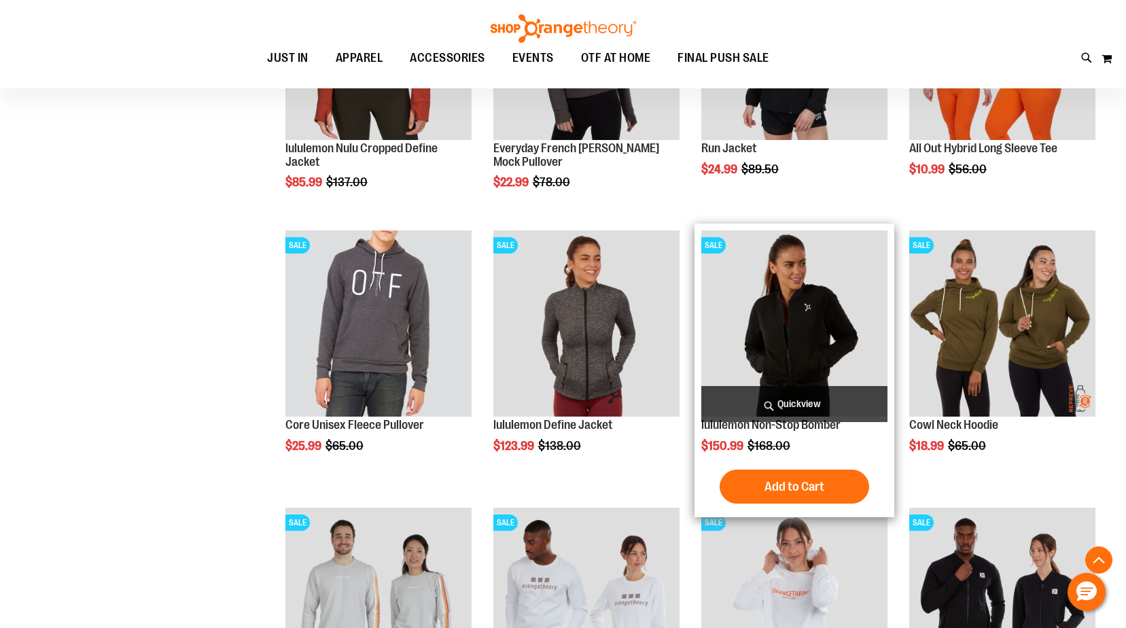
click at [783, 362] on img "product" at bounding box center [794, 323] width 186 height 186
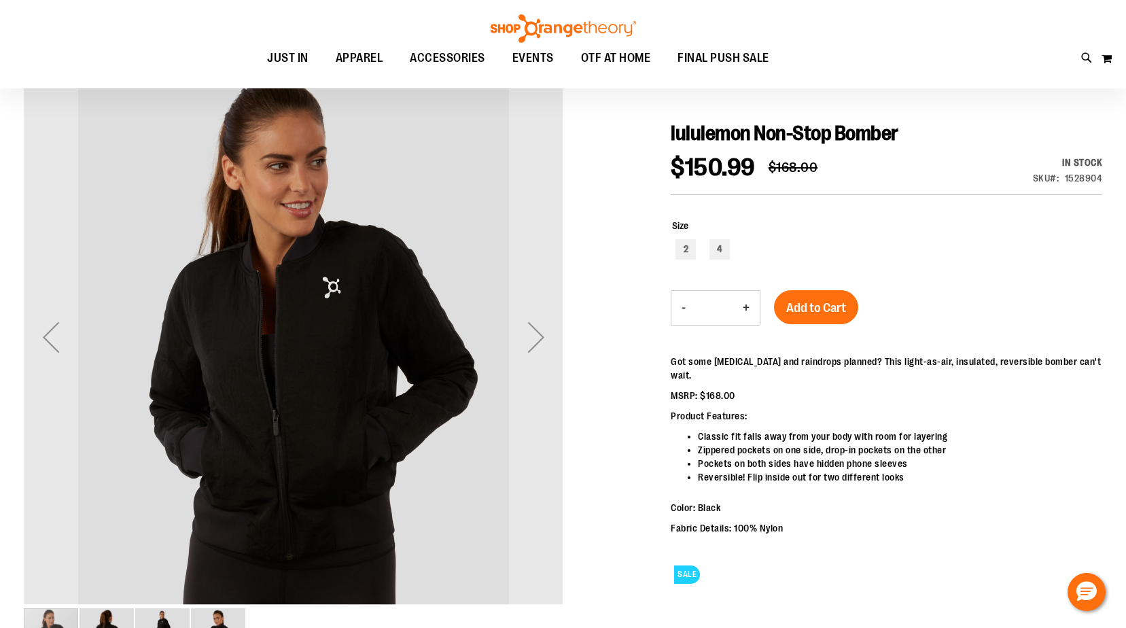
scroll to position [135, 0]
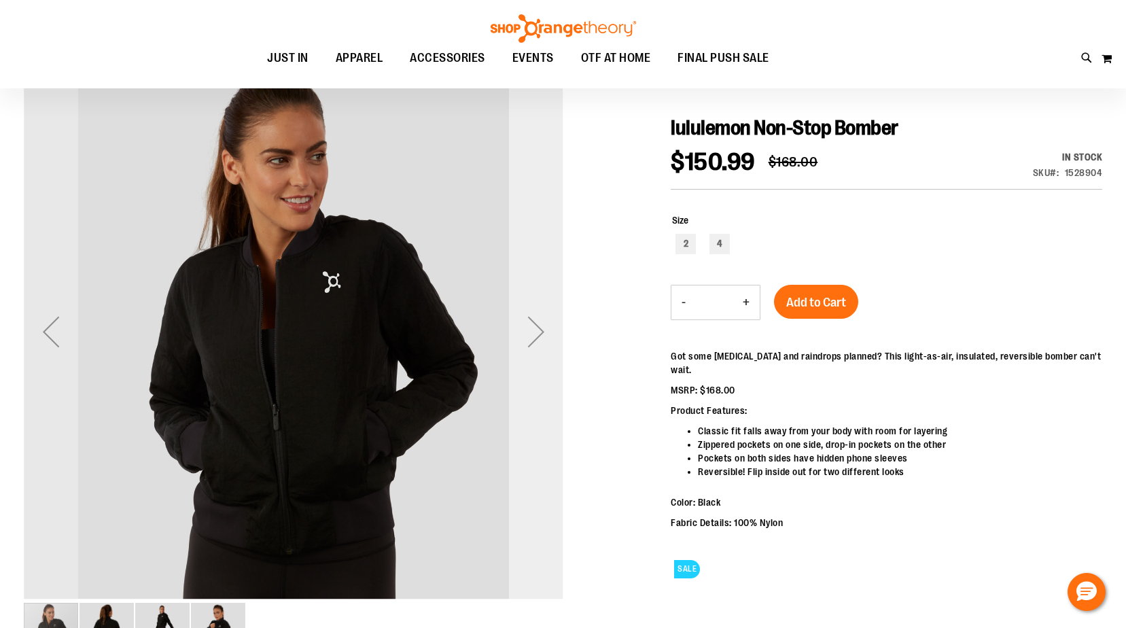
click at [532, 324] on div "Next" at bounding box center [536, 332] width 54 height 54
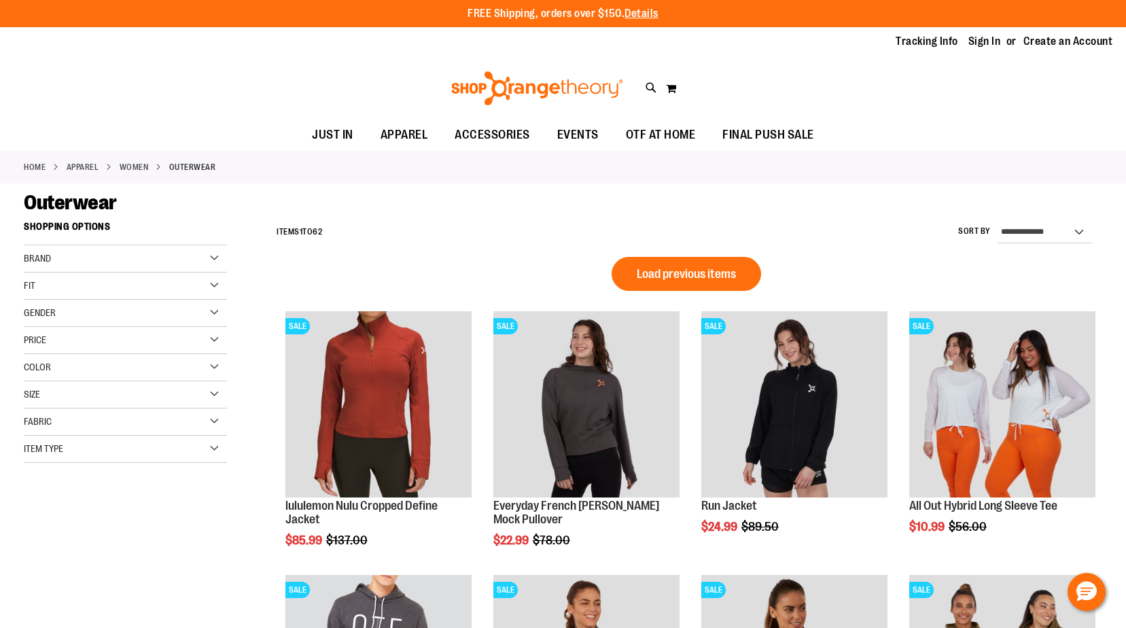
click at [87, 360] on div "Color" at bounding box center [125, 367] width 203 height 27
click at [59, 394] on div "Black" at bounding box center [60, 402] width 20 height 20
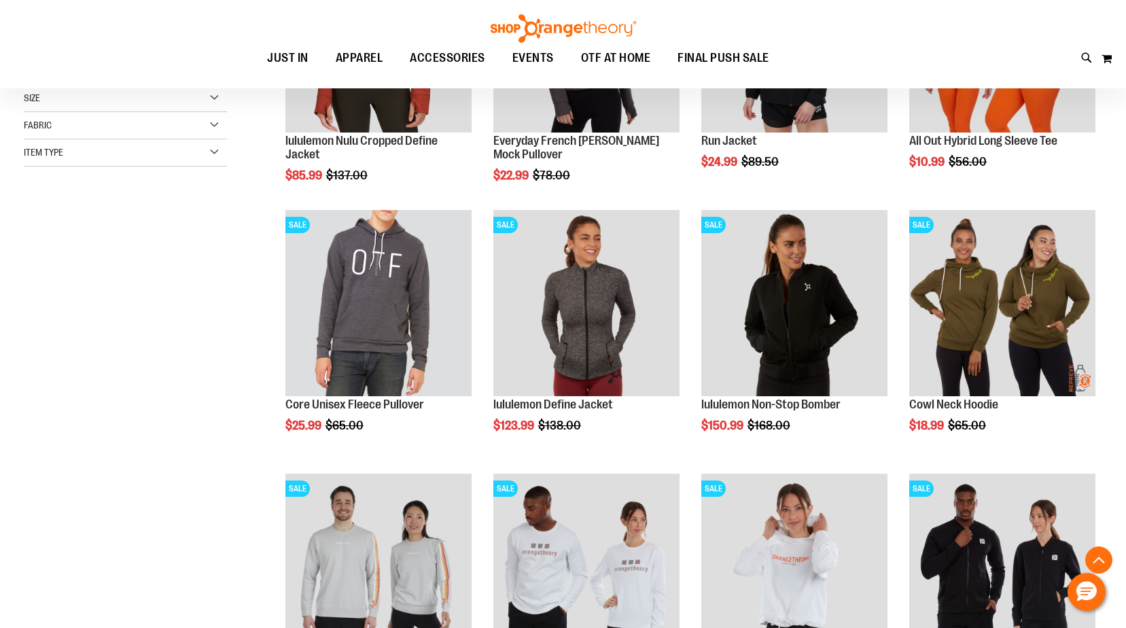
scroll to position [215, 0]
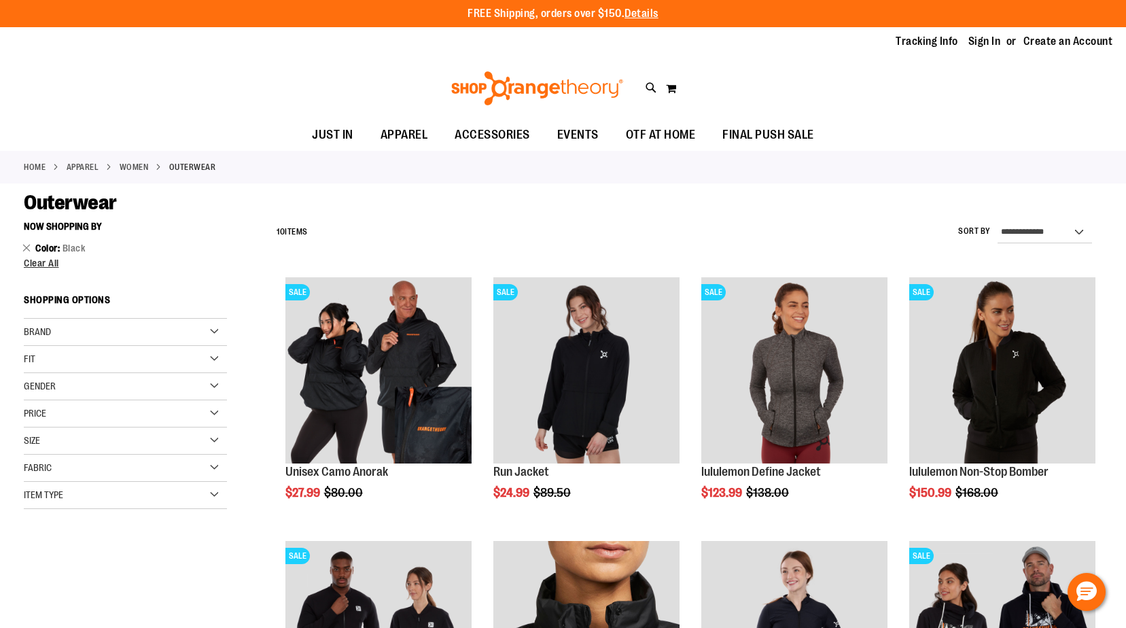
click at [81, 436] on div "Size" at bounding box center [125, 441] width 203 height 27
click at [129, 474] on div "XL" at bounding box center [134, 475] width 20 height 20
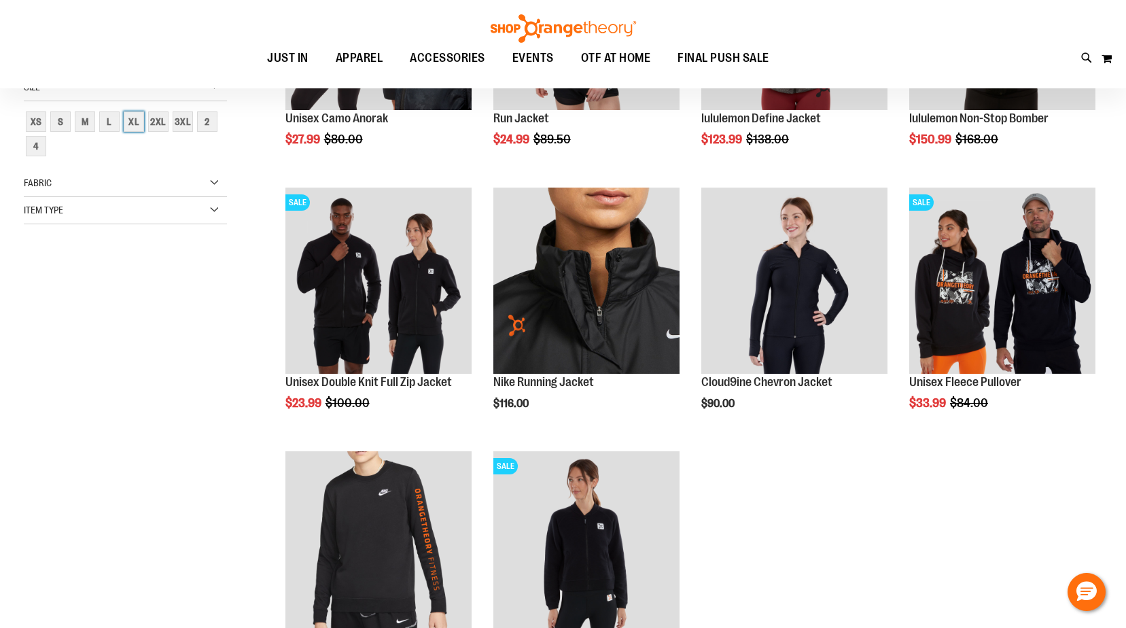
scroll to position [215, 0]
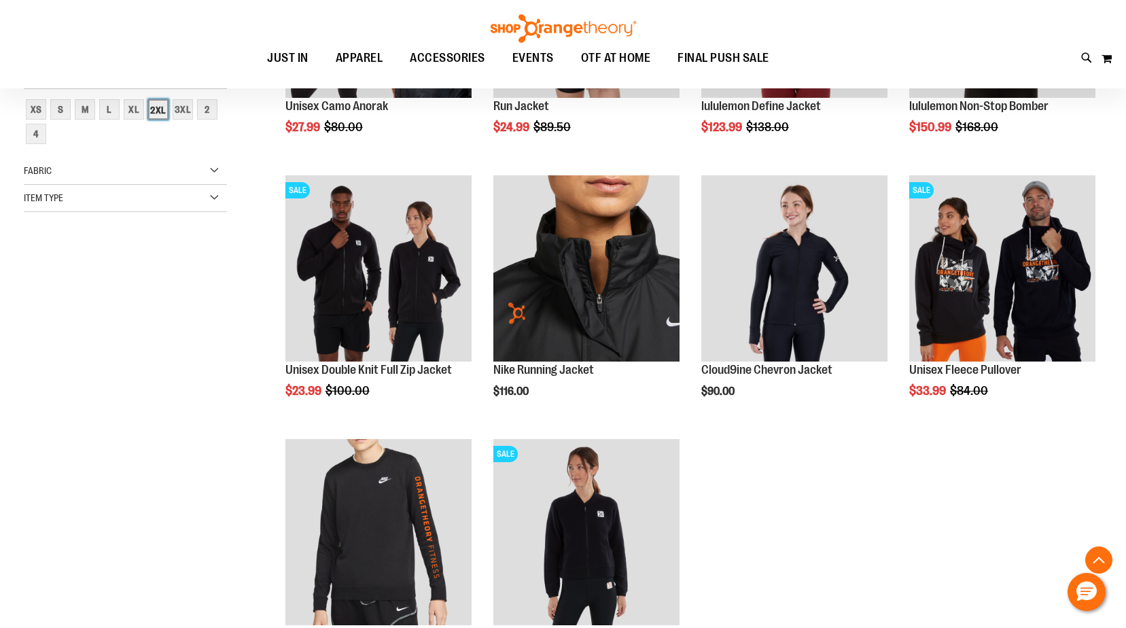
click at [156, 109] on div "2XL" at bounding box center [158, 109] width 20 height 20
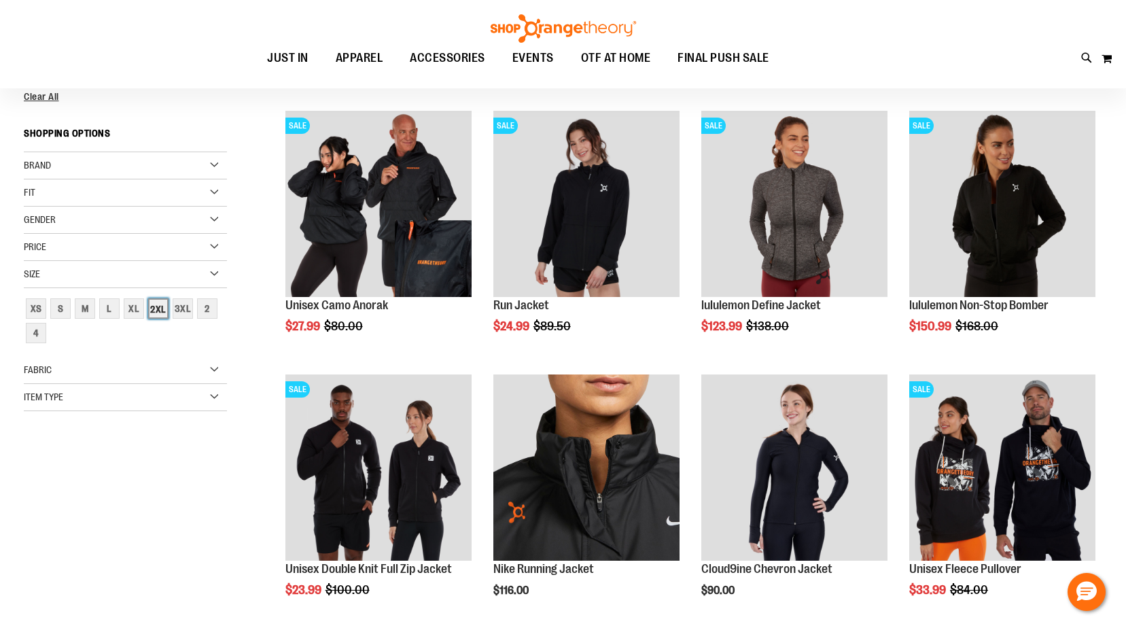
scroll to position [0, 0]
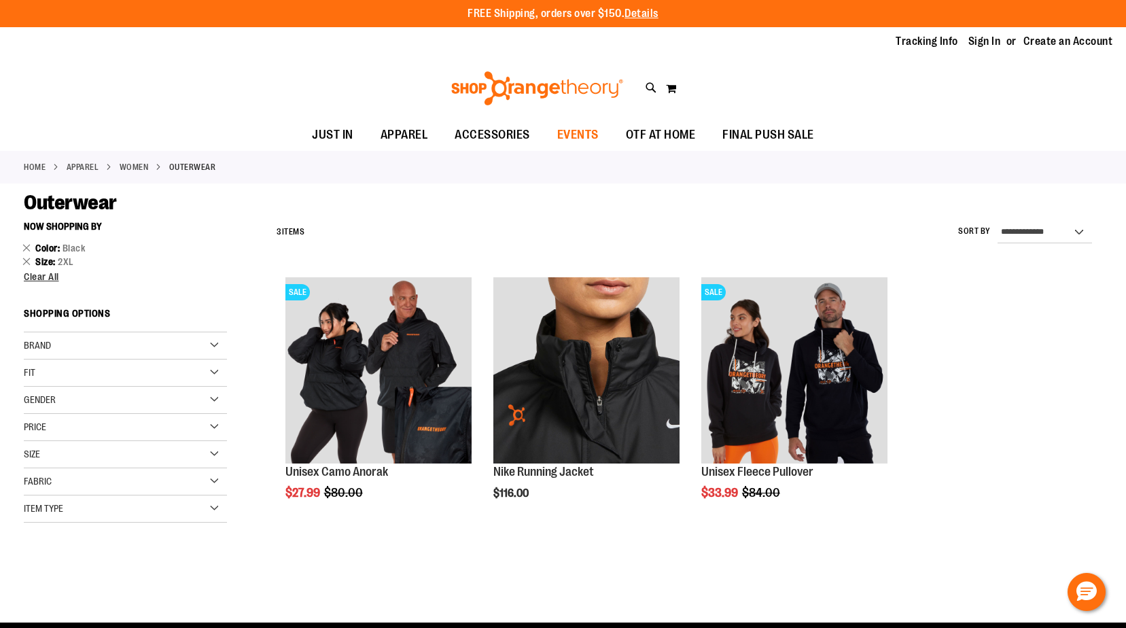
click at [578, 137] on span "EVENTS" at bounding box center [577, 135] width 41 height 31
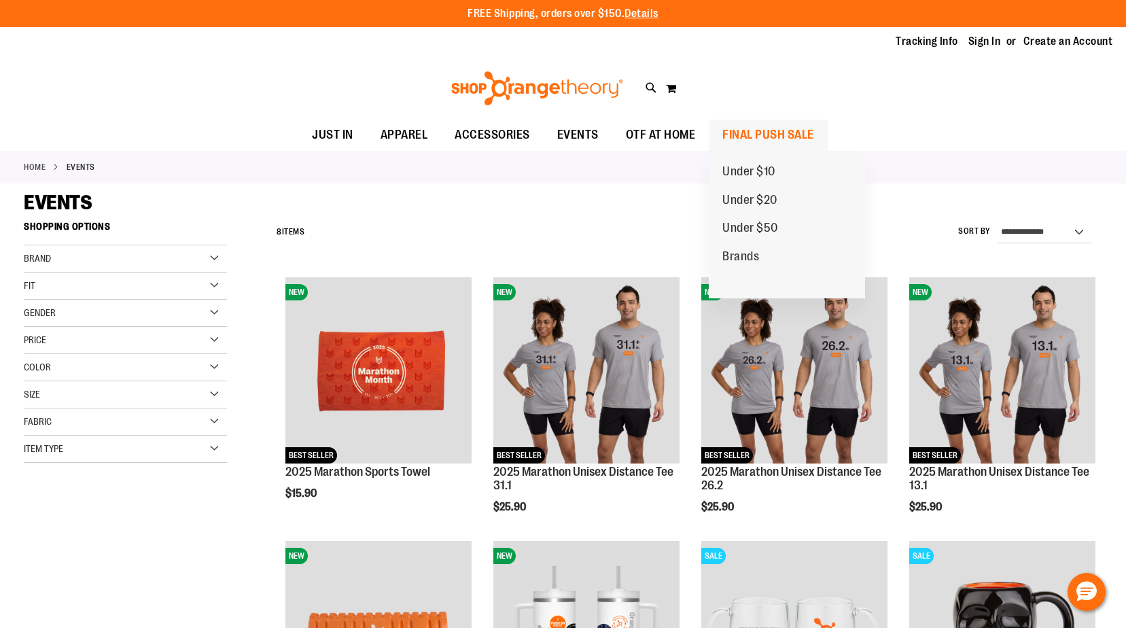
click at [760, 133] on span "FINAL PUSH SALE" at bounding box center [769, 135] width 92 height 31
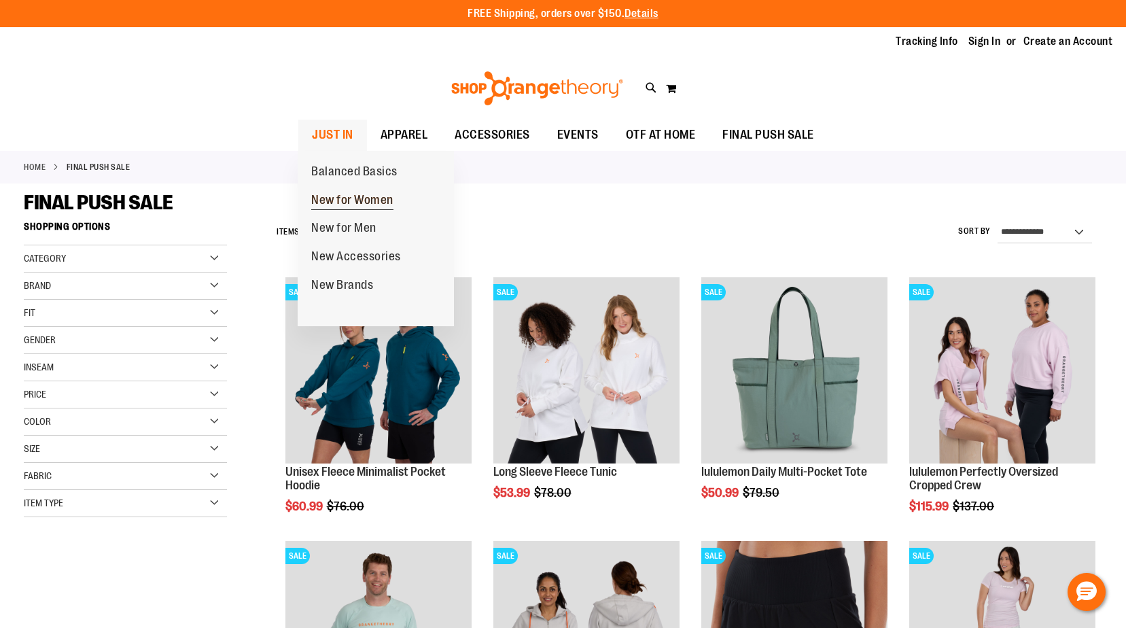
click at [336, 199] on span "New for Women" at bounding box center [352, 201] width 82 height 17
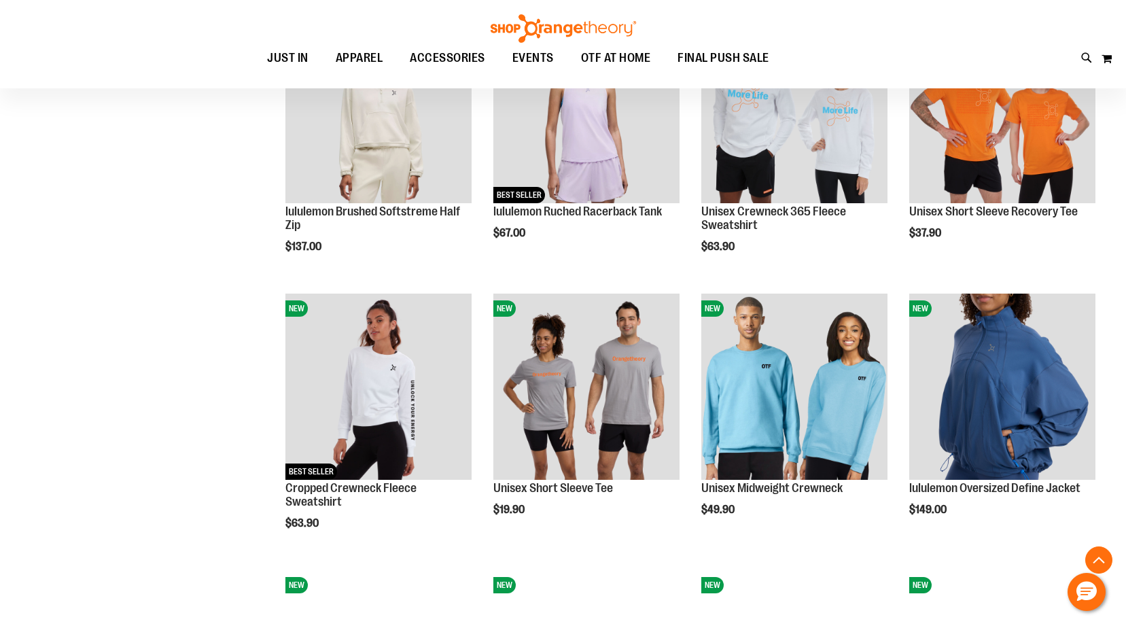
scroll to position [883, 0]
